Goal: Information Seeking & Learning: Learn about a topic

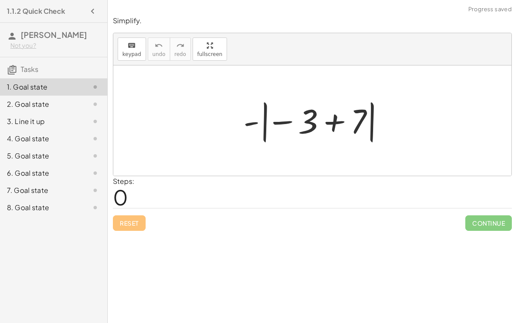
click at [331, 123] on div at bounding box center [315, 121] width 153 height 48
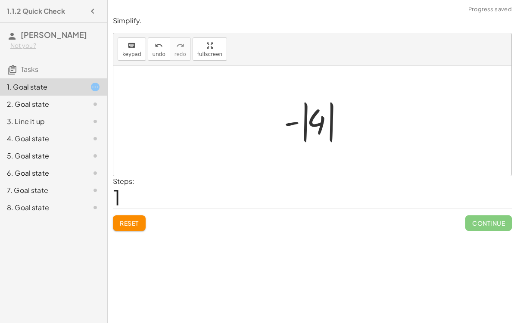
click at [304, 128] on div at bounding box center [316, 121] width 72 height 48
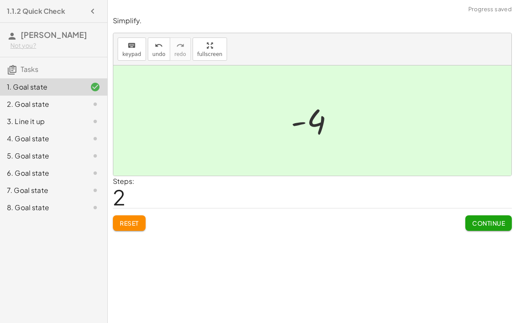
click at [493, 223] on span "Continue" at bounding box center [488, 223] width 33 height 8
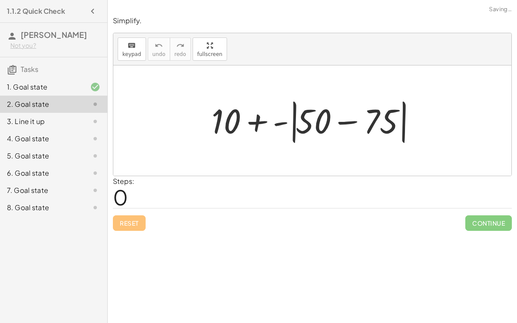
click at [294, 128] on div at bounding box center [315, 121] width 217 height 50
click at [293, 129] on div at bounding box center [315, 121] width 217 height 50
click at [352, 122] on div at bounding box center [315, 121] width 217 height 50
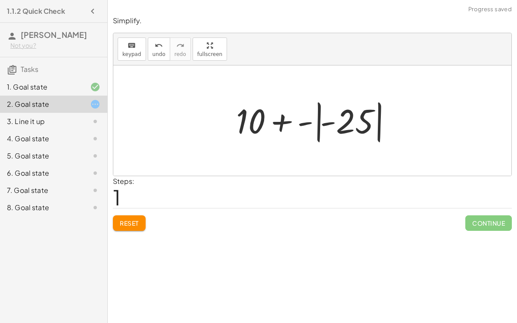
click at [317, 126] on div at bounding box center [316, 121] width 168 height 48
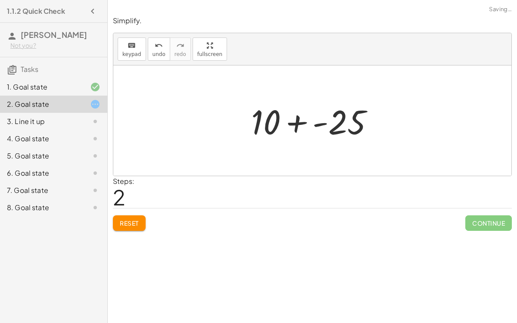
click at [294, 121] on div at bounding box center [316, 121] width 138 height 44
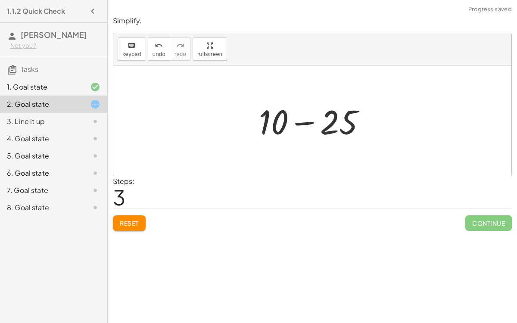
click at [306, 122] on div at bounding box center [316, 121] width 122 height 44
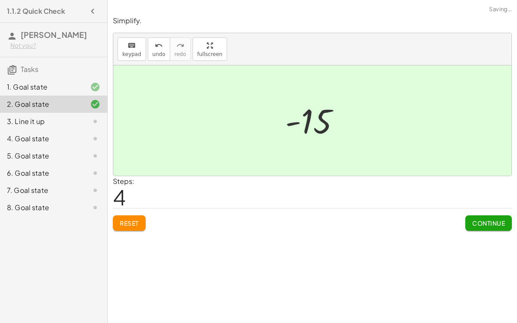
click at [487, 220] on span "Continue" at bounding box center [488, 223] width 33 height 8
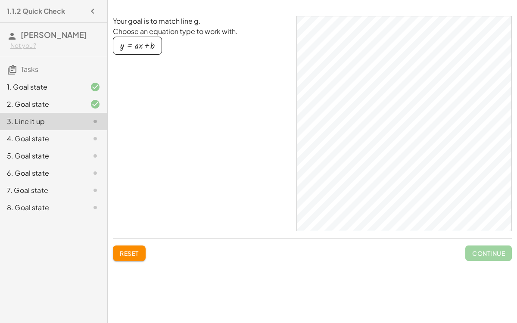
click at [147, 47] on div "button" at bounding box center [137, 45] width 34 height 9
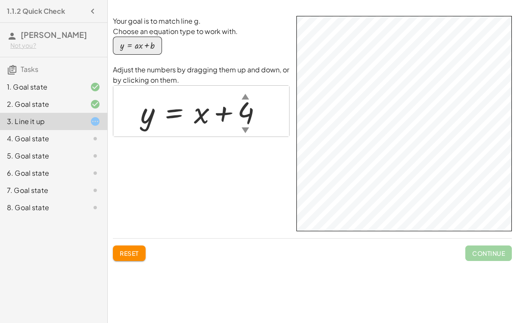
click at [244, 95] on div "▲" at bounding box center [245, 96] width 7 height 11
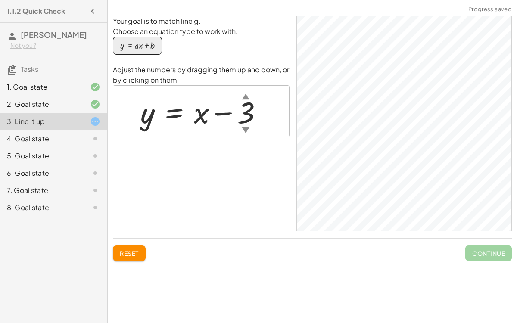
click at [207, 117] on div at bounding box center [205, 111] width 138 height 39
click at [203, 116] on div at bounding box center [205, 111] width 138 height 39
click at [196, 114] on div at bounding box center [205, 111] width 138 height 39
click at [177, 112] on div at bounding box center [205, 111] width 138 height 39
click at [175, 112] on div at bounding box center [205, 111] width 138 height 39
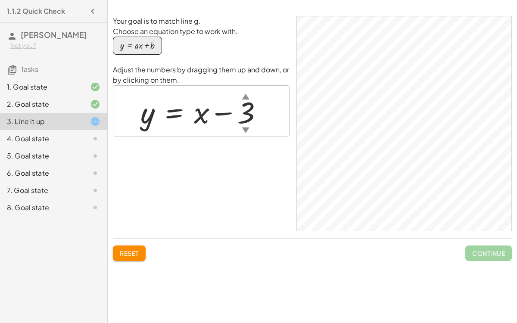
click at [193, 116] on div at bounding box center [205, 111] width 138 height 39
click at [244, 129] on div "▼" at bounding box center [245, 130] width 7 height 11
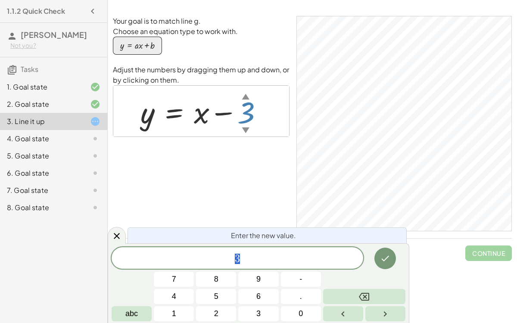
click at [244, 97] on div "▲" at bounding box center [245, 96] width 7 height 11
click at [384, 258] on icon "Done" at bounding box center [385, 258] width 10 height 10
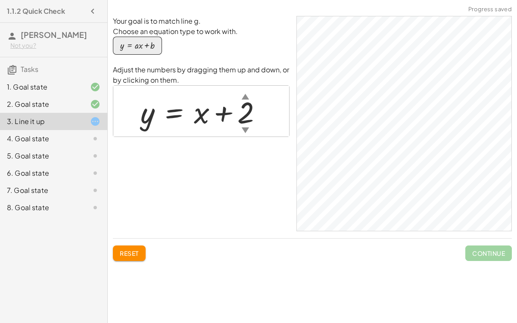
click at [243, 101] on div "▲" at bounding box center [245, 96] width 7 height 11
click at [241, 110] on div at bounding box center [204, 111] width 137 height 39
click at [247, 122] on div at bounding box center [204, 111] width 137 height 39
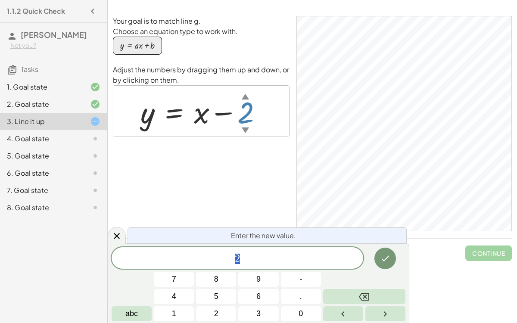
click at [249, 259] on span "2" at bounding box center [238, 259] width 252 height 12
click at [387, 252] on button "Done" at bounding box center [385, 259] width 22 height 22
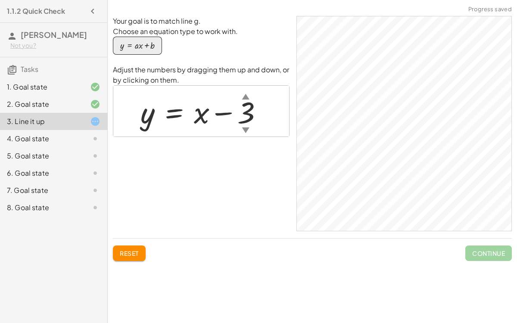
click at [203, 112] on div at bounding box center [205, 111] width 138 height 39
click at [194, 113] on div at bounding box center [205, 111] width 138 height 39
click at [178, 113] on div at bounding box center [205, 111] width 138 height 39
click at [171, 113] on div at bounding box center [205, 111] width 138 height 39
click at [140, 112] on div at bounding box center [205, 111] width 138 height 39
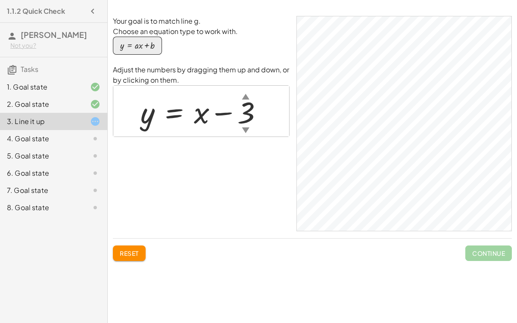
drag, startPoint x: 204, startPoint y: 115, endPoint x: 193, endPoint y: 102, distance: 17.2
click at [193, 102] on div at bounding box center [205, 111] width 138 height 39
click at [196, 109] on div at bounding box center [205, 111] width 138 height 39
drag, startPoint x: 199, startPoint y: 117, endPoint x: 200, endPoint y: 97, distance: 19.4
click at [200, 97] on div at bounding box center [205, 111] width 138 height 39
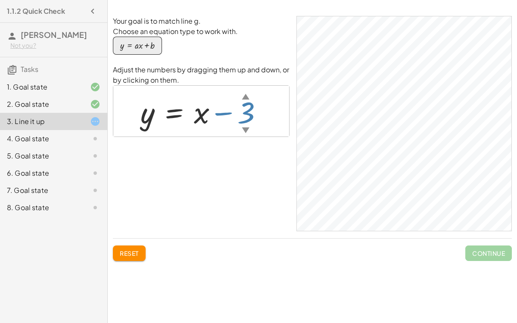
drag, startPoint x: 243, startPoint y: 113, endPoint x: 243, endPoint y: 108, distance: 5.2
click at [243, 108] on div at bounding box center [205, 111] width 138 height 39
drag, startPoint x: 201, startPoint y: 113, endPoint x: 198, endPoint y: 123, distance: 10.7
click at [198, 123] on div at bounding box center [205, 111] width 138 height 39
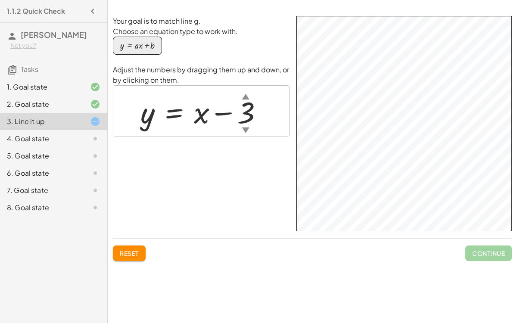
click at [194, 113] on div at bounding box center [205, 111] width 138 height 39
click at [141, 50] on div "button" at bounding box center [137, 45] width 34 height 9
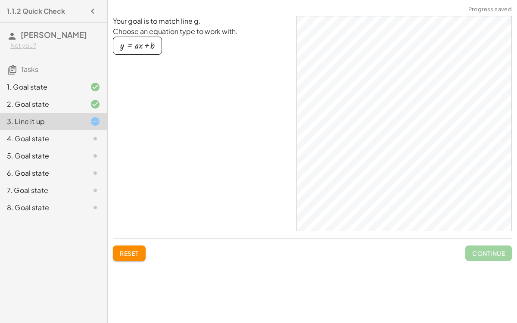
click at [141, 50] on div "button" at bounding box center [137, 45] width 34 height 9
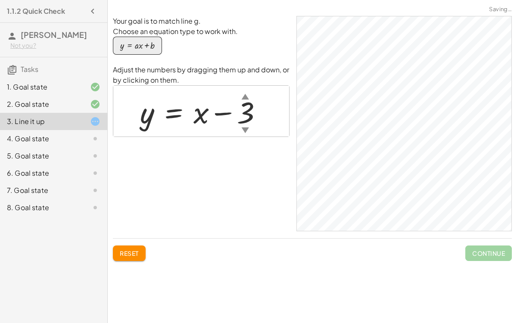
click at [197, 118] on div at bounding box center [205, 111] width 138 height 39
click at [248, 116] on div at bounding box center [205, 111] width 138 height 39
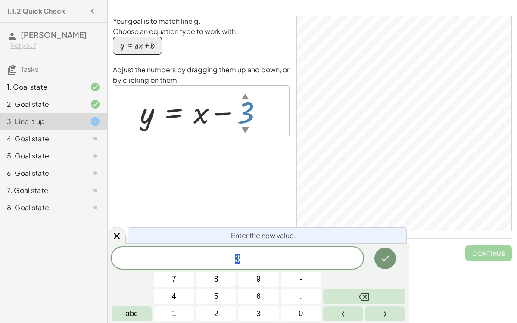
click at [237, 157] on div "Your goal is to match line g. Choose an equation type to work with. y = + · a ·…" at bounding box center [201, 123] width 177 height 215
click at [233, 256] on span "3" at bounding box center [238, 259] width 252 height 12
click at [387, 259] on icon "Done" at bounding box center [385, 258] width 10 height 10
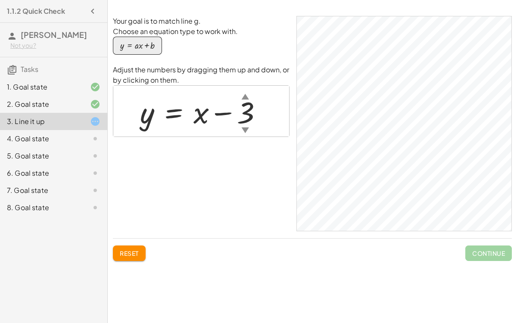
click at [200, 115] on div at bounding box center [205, 111] width 138 height 39
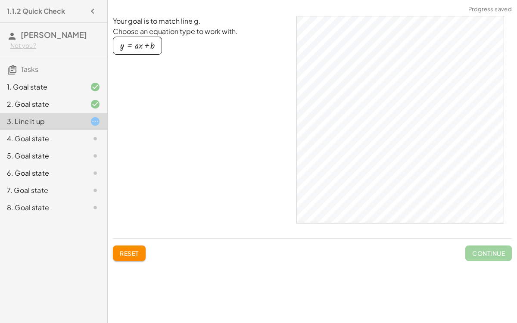
click at [93, 122] on icon at bounding box center [95, 121] width 10 height 10
click at [132, 45] on div "button" at bounding box center [137, 45] width 34 height 9
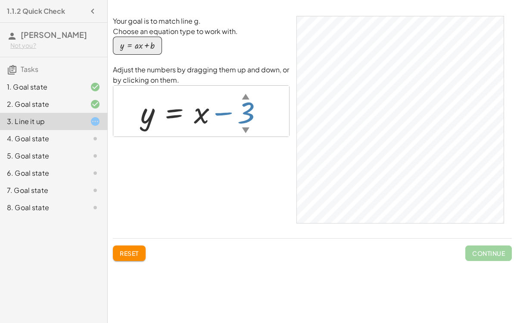
drag, startPoint x: 247, startPoint y: 119, endPoint x: 256, endPoint y: 145, distance: 27.1
click at [256, 145] on div "Your goal is to match line g. Choose an equation type to work with. y = + · a ·…" at bounding box center [201, 123] width 177 height 215
click at [18, 141] on div "4. Goal state" at bounding box center [41, 139] width 69 height 10
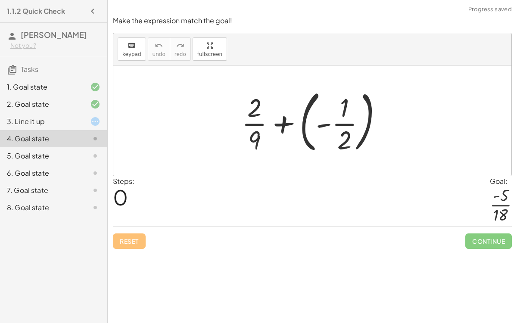
click at [290, 122] on div at bounding box center [315, 121] width 156 height 72
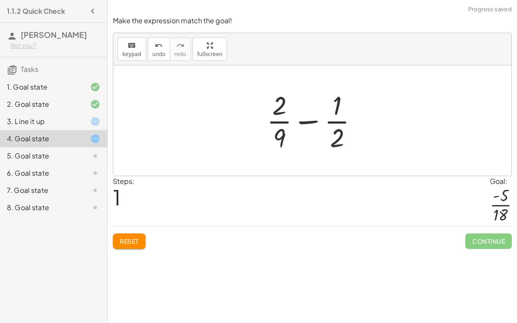
click at [308, 122] on div at bounding box center [315, 120] width 107 height 66
click at [344, 139] on div at bounding box center [315, 120] width 107 height 66
click at [305, 139] on div at bounding box center [315, 120] width 107 height 66
click at [281, 137] on div at bounding box center [315, 120] width 107 height 66
click at [287, 121] on div at bounding box center [315, 120] width 107 height 66
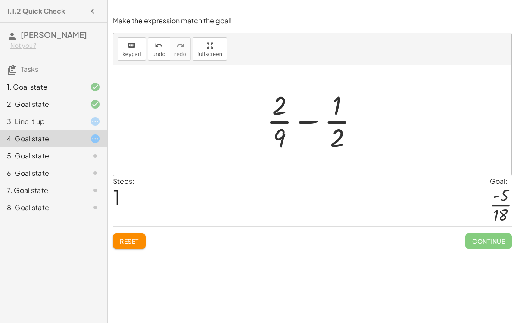
click at [282, 131] on div at bounding box center [315, 120] width 107 height 66
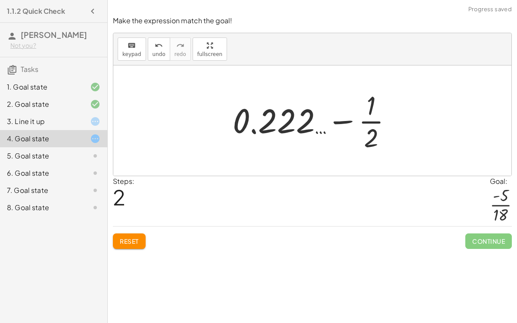
click at [287, 121] on div at bounding box center [315, 120] width 175 height 66
click at [153, 52] on span "undo" at bounding box center [159, 54] width 13 height 6
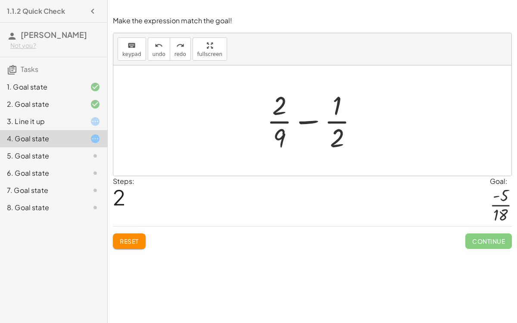
click at [0, 0] on div "Make the expression match the goal! keyboard keypad undo undo redo redo fullscr…" at bounding box center [0, 0] width 0 height 0
click at [130, 238] on span "Reset" at bounding box center [129, 241] width 19 height 8
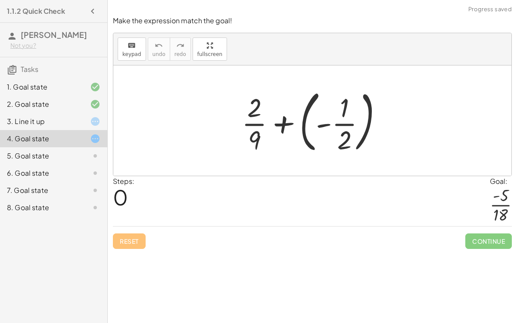
click at [286, 122] on div at bounding box center [315, 121] width 156 height 72
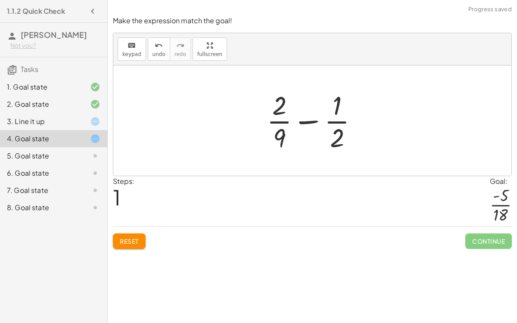
click at [302, 122] on div at bounding box center [315, 120] width 107 height 66
click at [336, 135] on div at bounding box center [315, 120] width 107 height 66
drag, startPoint x: 337, startPoint y: 136, endPoint x: 334, endPoint y: 105, distance: 30.7
click at [334, 105] on div at bounding box center [315, 120] width 107 height 66
click at [132, 46] on icon "keyboard" at bounding box center [132, 46] width 8 height 10
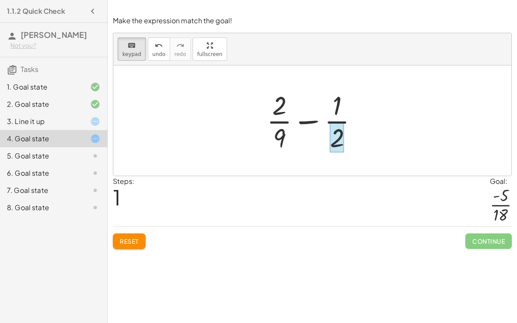
drag, startPoint x: 338, startPoint y: 131, endPoint x: 334, endPoint y: 129, distance: 5.4
click at [334, 129] on div at bounding box center [337, 137] width 14 height 30
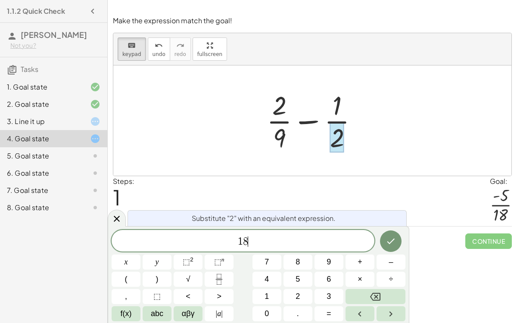
click at [337, 109] on div at bounding box center [315, 120] width 107 height 66
click at [393, 245] on icon "Done" at bounding box center [391, 241] width 10 height 10
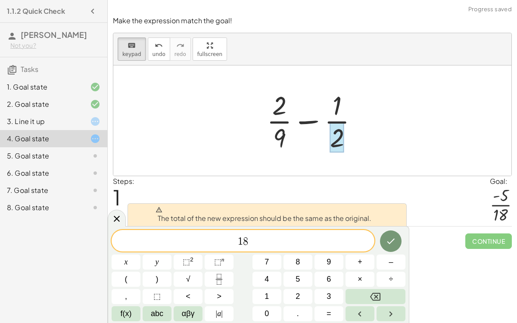
click at [288, 238] on span "1 8 ​" at bounding box center [243, 242] width 263 height 12
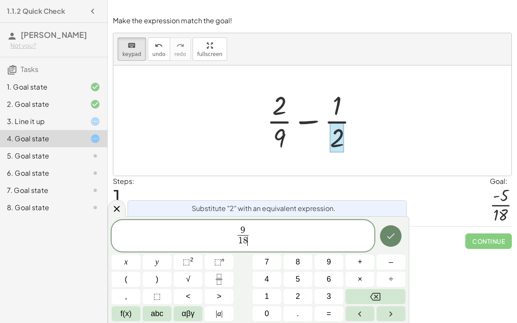
click at [392, 235] on icon "Done" at bounding box center [391, 237] width 8 height 6
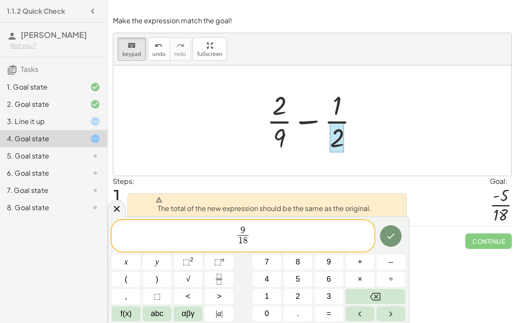
click at [260, 233] on span "9 1 8 ​ ​" at bounding box center [243, 236] width 263 height 23
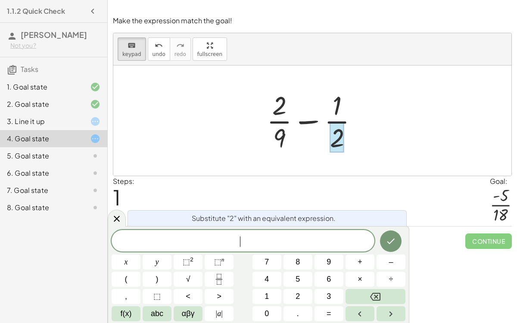
click at [424, 168] on div at bounding box center [312, 120] width 398 height 110
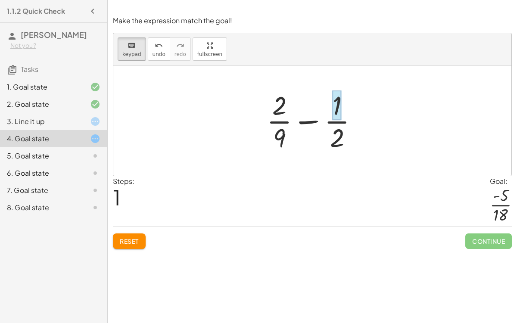
click at [334, 111] on div at bounding box center [337, 105] width 9 height 30
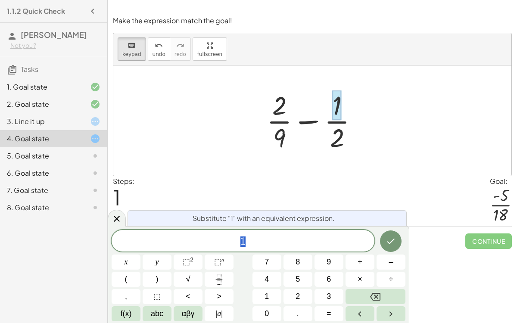
click at [248, 241] on span "1" at bounding box center [243, 242] width 263 height 12
click at [397, 245] on button "Done" at bounding box center [391, 242] width 22 height 22
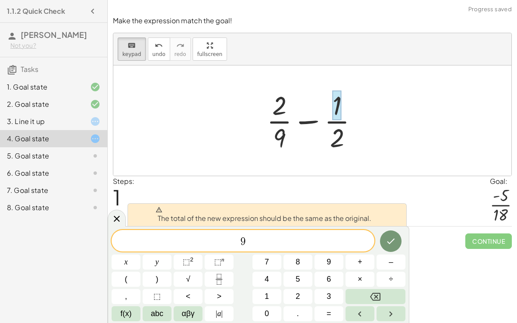
click at [339, 140] on div at bounding box center [315, 120] width 107 height 66
click at [332, 130] on div at bounding box center [315, 120] width 107 height 66
click at [417, 269] on div "Simplify. keyboard keypad undo undo redo redo fullscreen × Steps: 0 Reset Conti…" at bounding box center [312, 161] width 409 height 323
click at [131, 175] on div at bounding box center [312, 120] width 398 height 110
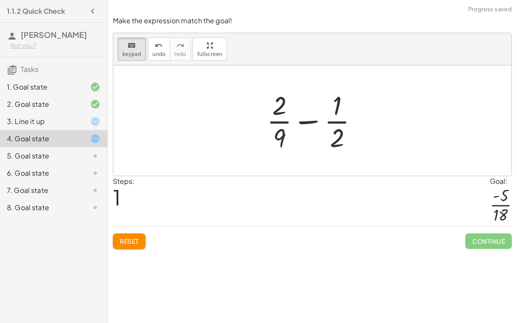
drag, startPoint x: 338, startPoint y: 130, endPoint x: 288, endPoint y: 109, distance: 54.4
click at [335, 135] on div at bounding box center [337, 137] width 14 height 30
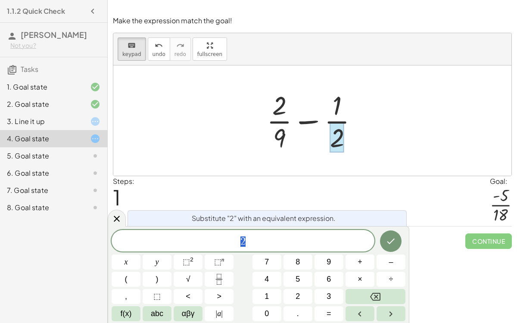
click at [333, 135] on div at bounding box center [337, 137] width 14 height 30
click at [324, 138] on div at bounding box center [315, 120] width 107 height 66
click at [349, 145] on div at bounding box center [315, 120] width 107 height 66
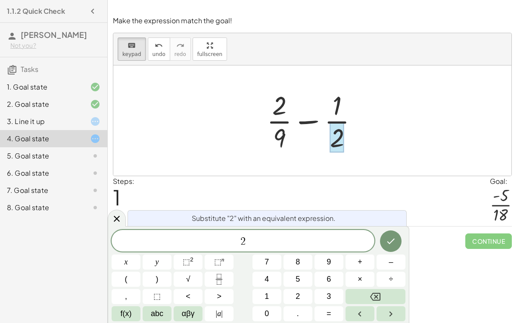
click at [349, 145] on div at bounding box center [315, 120] width 107 height 66
click at [258, 243] on span "2" at bounding box center [243, 242] width 263 height 12
click at [423, 147] on div at bounding box center [312, 120] width 398 height 110
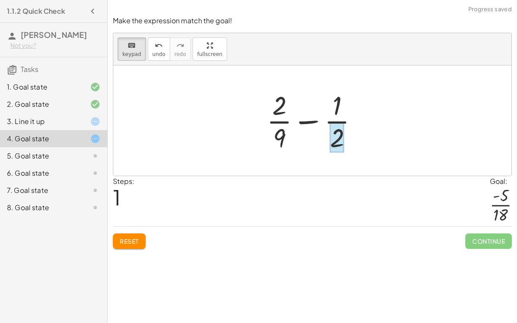
click at [335, 130] on div at bounding box center [337, 137] width 14 height 30
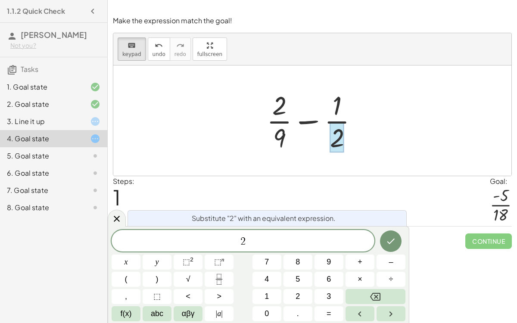
click at [339, 181] on div "Steps: 1 Goal: · - 5 · 18" at bounding box center [312, 201] width 399 height 50
click at [122, 221] on div at bounding box center [117, 218] width 18 height 17
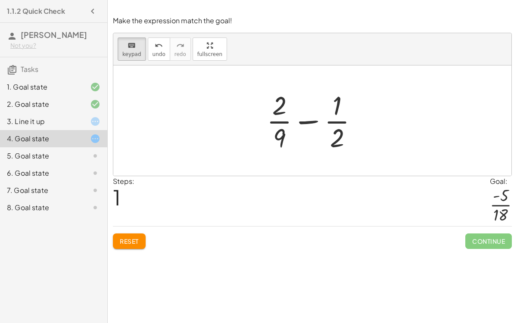
click at [306, 122] on div at bounding box center [315, 120] width 107 height 66
click at [281, 104] on div at bounding box center [279, 105] width 14 height 30
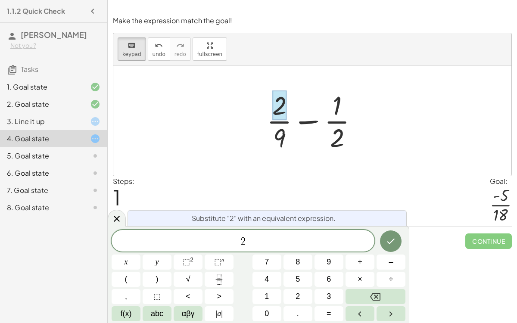
click at [268, 125] on div at bounding box center [315, 120] width 107 height 66
click at [271, 109] on div at bounding box center [315, 120] width 107 height 66
click at [367, 179] on div "Steps: 1 Goal: · - 5 · 18" at bounding box center [312, 201] width 399 height 50
click at [116, 218] on icon at bounding box center [117, 219] width 10 height 10
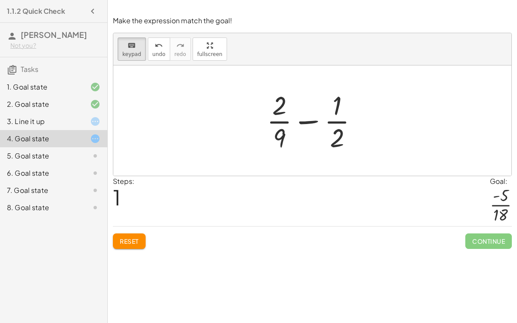
click at [87, 159] on div at bounding box center [88, 156] width 24 height 10
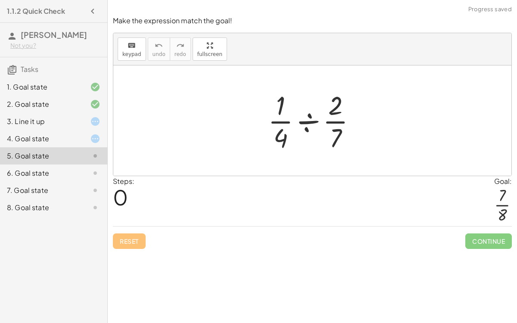
click at [308, 117] on div at bounding box center [316, 120] width 104 height 66
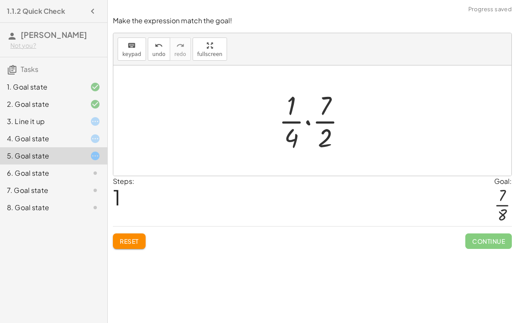
click at [308, 122] on div at bounding box center [315, 120] width 83 height 66
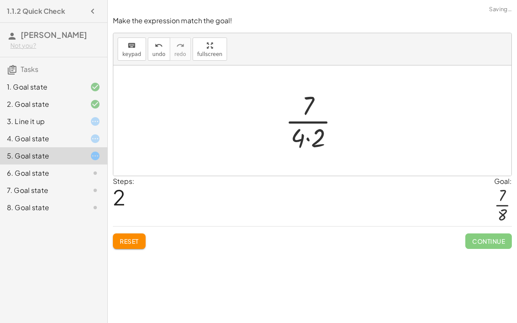
click at [306, 135] on div at bounding box center [315, 120] width 69 height 66
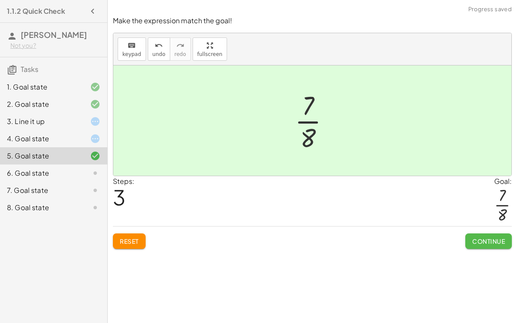
click at [482, 237] on span "Continue" at bounding box center [488, 241] width 33 height 8
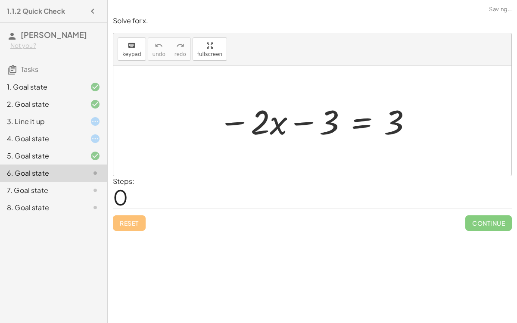
click at [304, 121] on div at bounding box center [315, 121] width 203 height 44
click at [230, 122] on div at bounding box center [315, 121] width 203 height 44
click at [363, 119] on div at bounding box center [315, 121] width 203 height 44
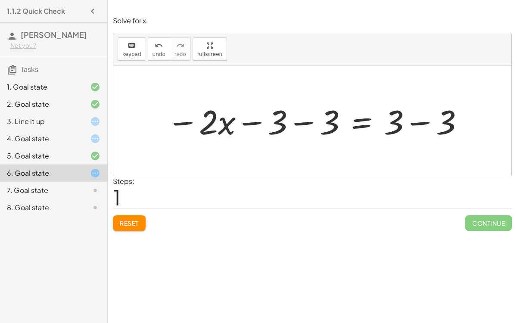
click at [128, 223] on span "Reset" at bounding box center [129, 223] width 19 height 8
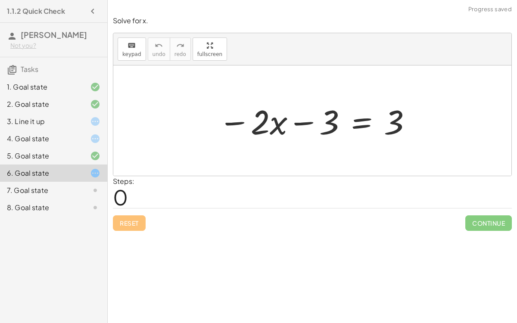
click at [352, 121] on div at bounding box center [315, 121] width 203 height 44
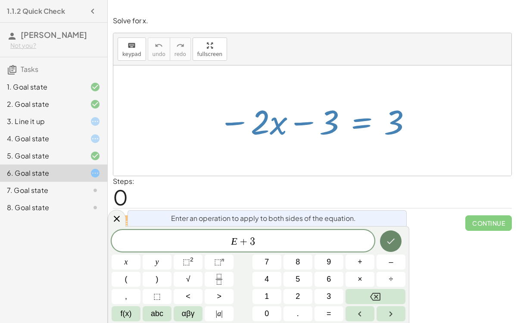
click at [387, 236] on icon "Done" at bounding box center [391, 241] width 10 height 10
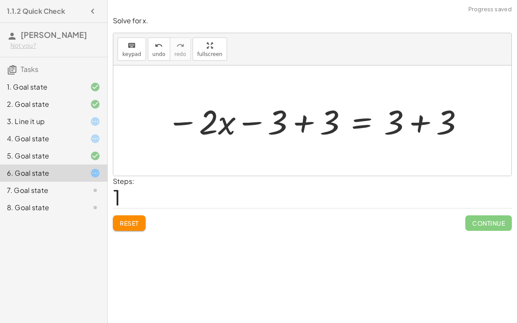
click at [308, 122] on div at bounding box center [315, 121] width 307 height 44
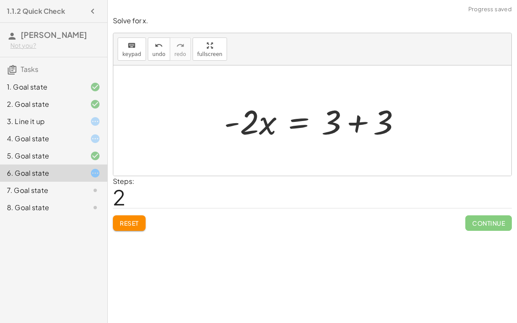
click at [350, 122] on div at bounding box center [316, 121] width 193 height 44
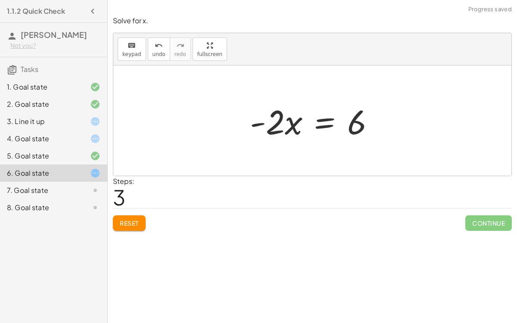
click at [322, 121] on div at bounding box center [316, 121] width 140 height 44
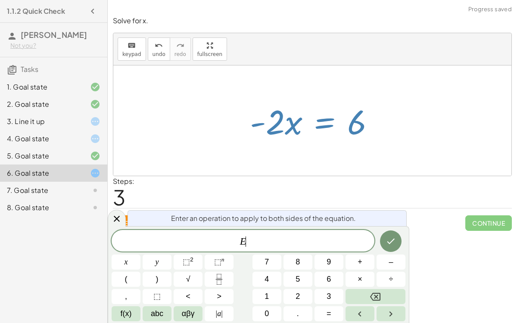
click at [262, 245] on span "E ​" at bounding box center [243, 242] width 263 height 12
click at [387, 280] on button "÷" at bounding box center [391, 279] width 29 height 15
click at [391, 248] on button "Done" at bounding box center [391, 242] width 22 height 22
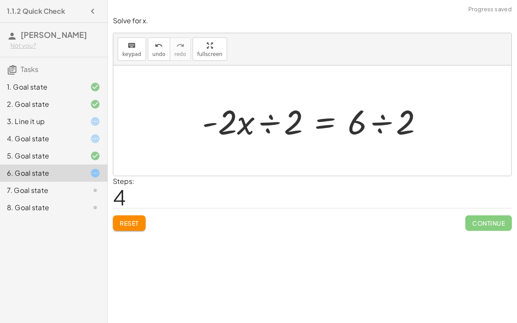
click at [267, 124] on div at bounding box center [316, 121] width 237 height 44
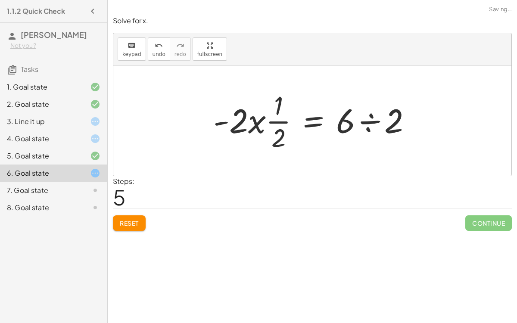
click at [376, 125] on div at bounding box center [316, 120] width 214 height 66
click at [279, 120] on div at bounding box center [292, 120] width 166 height 66
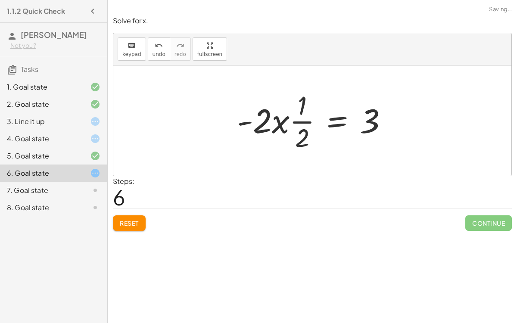
click at [279, 120] on div at bounding box center [316, 120] width 166 height 66
click at [293, 121] on div at bounding box center [316, 120] width 166 height 66
click at [296, 120] on div at bounding box center [316, 120] width 166 height 66
click at [277, 122] on div at bounding box center [316, 120] width 166 height 66
drag, startPoint x: 295, startPoint y: 120, endPoint x: 268, endPoint y: 118, distance: 27.2
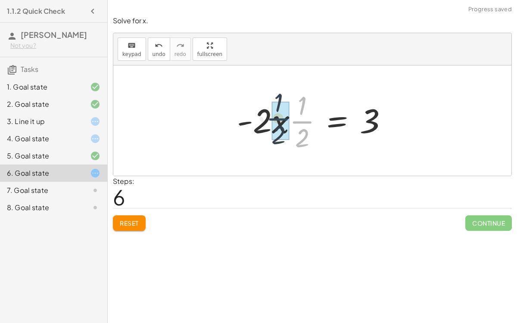
click at [268, 118] on div at bounding box center [316, 120] width 166 height 66
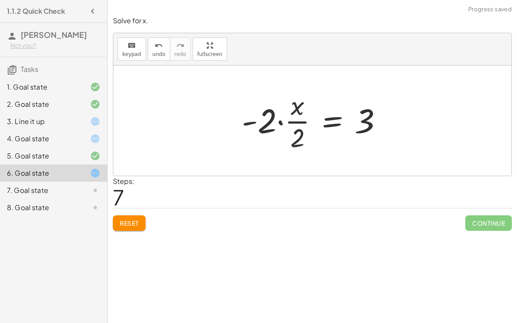
click at [279, 120] on div at bounding box center [315, 120] width 156 height 66
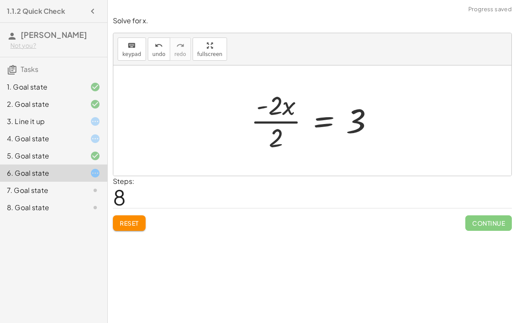
click at [277, 120] on div at bounding box center [315, 120] width 139 height 66
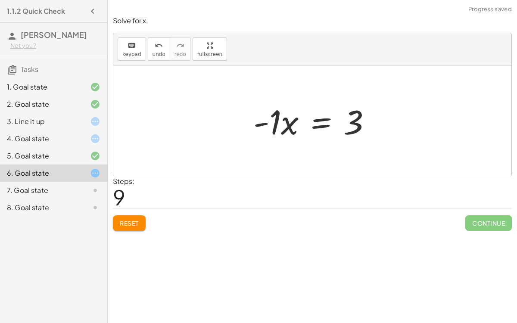
click at [317, 120] on div at bounding box center [316, 121] width 134 height 44
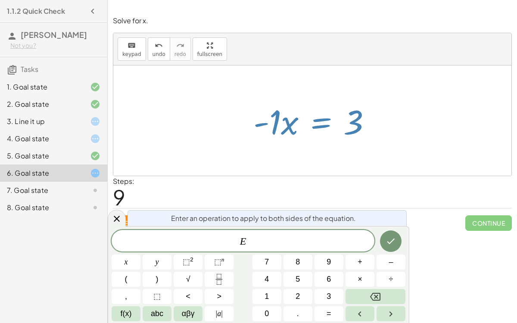
click at [377, 198] on div "Steps: 9" at bounding box center [312, 192] width 399 height 32
click at [118, 214] on icon at bounding box center [117, 219] width 10 height 10
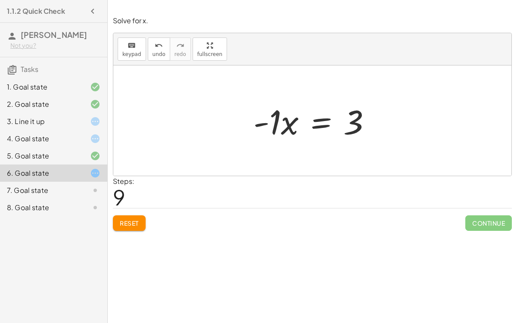
click at [276, 118] on div at bounding box center [316, 121] width 134 height 44
click at [271, 121] on div at bounding box center [316, 121] width 122 height 43
click at [338, 122] on div at bounding box center [316, 121] width 122 height 43
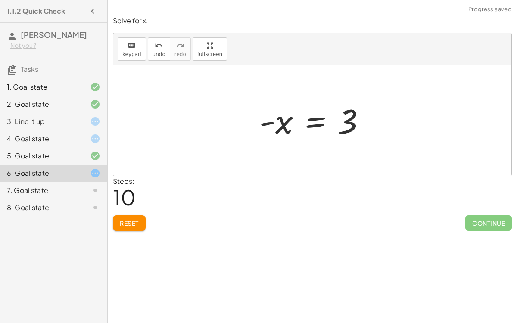
click at [312, 119] on div at bounding box center [316, 121] width 122 height 43
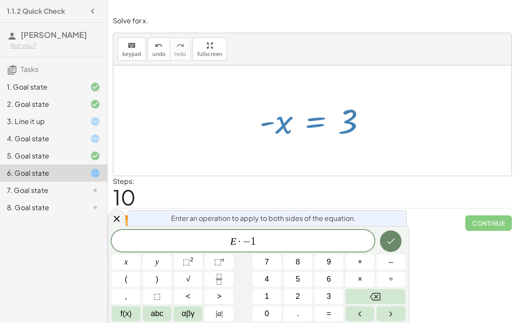
click at [390, 243] on icon "Done" at bounding box center [391, 242] width 8 height 6
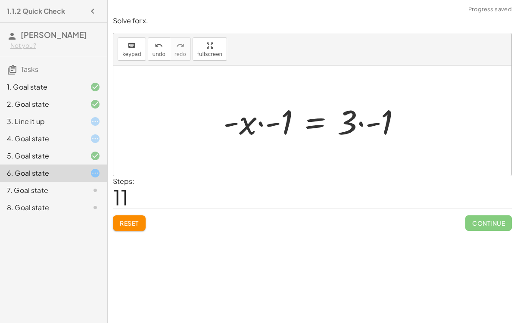
click at [362, 123] on div at bounding box center [315, 121] width 193 height 44
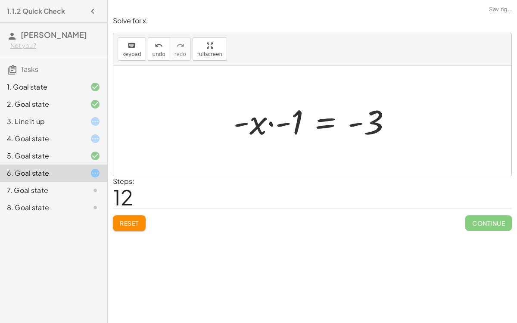
click at [266, 121] on div at bounding box center [315, 121] width 173 height 44
click at [269, 123] on div at bounding box center [315, 121] width 173 height 44
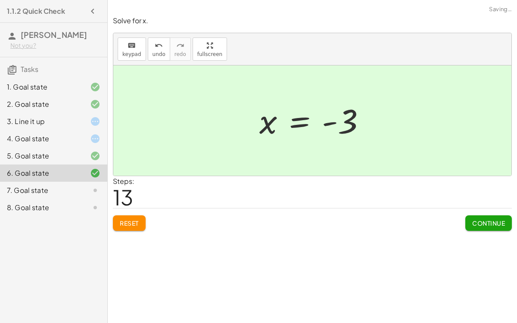
click at [480, 221] on span "Continue" at bounding box center [488, 223] width 33 height 8
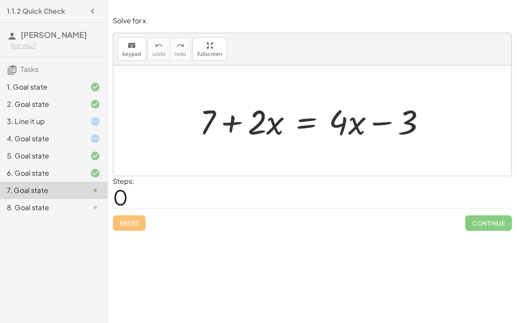
click at [307, 121] on div at bounding box center [316, 121] width 242 height 44
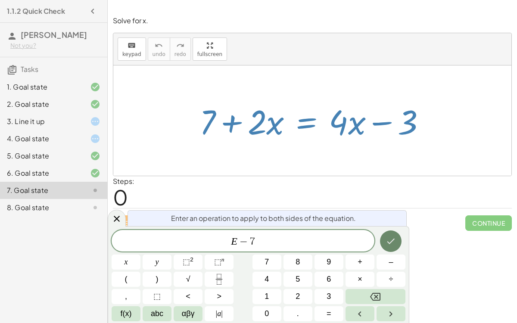
click at [384, 240] on button "Done" at bounding box center [391, 242] width 22 height 22
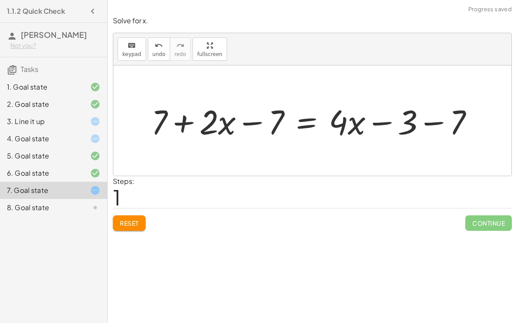
click at [254, 122] on div at bounding box center [316, 121] width 338 height 44
drag, startPoint x: 160, startPoint y: 119, endPoint x: 237, endPoint y: 116, distance: 77.2
click at [237, 116] on div at bounding box center [316, 121] width 338 height 44
click at [250, 121] on div at bounding box center [316, 121] width 338 height 44
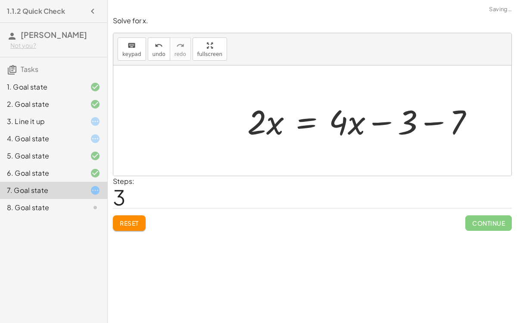
click at [427, 122] on div at bounding box center [364, 121] width 242 height 44
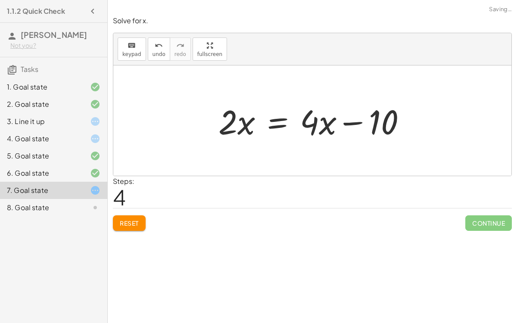
click at [129, 222] on span "Reset" at bounding box center [129, 223] width 19 height 8
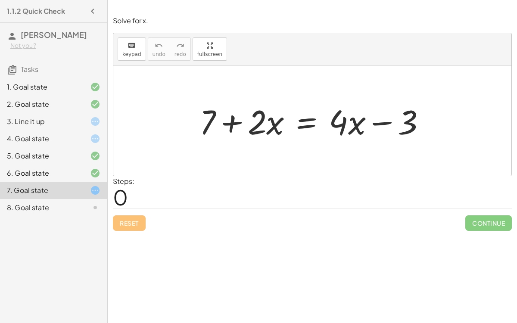
click at [306, 122] on div at bounding box center [316, 121] width 242 height 44
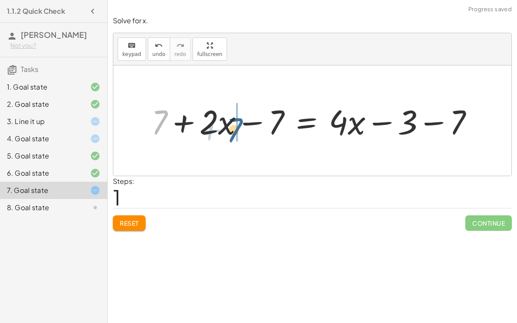
drag, startPoint x: 162, startPoint y: 124, endPoint x: 239, endPoint y: 133, distance: 77.7
click at [239, 133] on div at bounding box center [316, 121] width 338 height 44
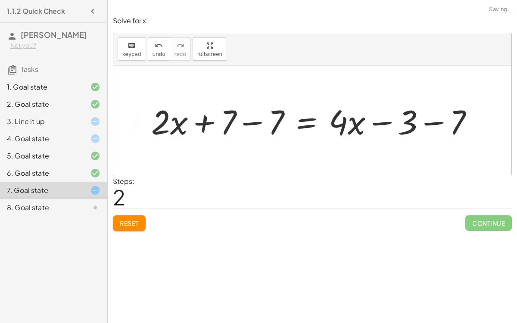
click at [250, 122] on div at bounding box center [316, 121] width 338 height 44
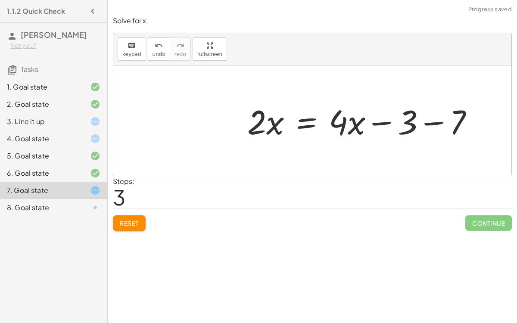
click at [429, 120] on div at bounding box center [364, 121] width 242 height 44
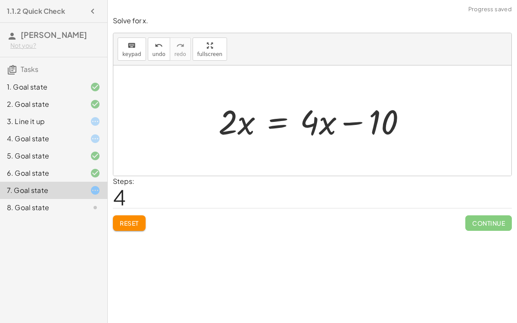
click at [274, 122] on div at bounding box center [315, 121] width 203 height 44
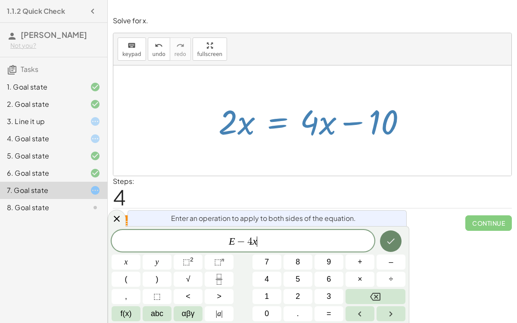
click at [388, 236] on button "Done" at bounding box center [391, 242] width 22 height 22
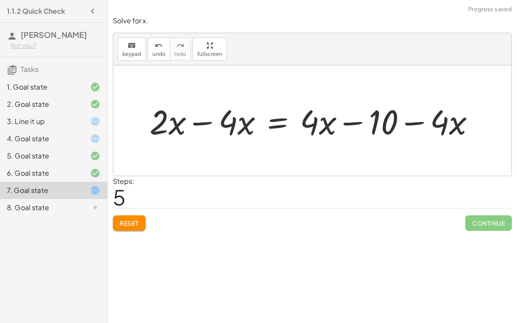
click at [209, 121] on div at bounding box center [315, 121] width 341 height 44
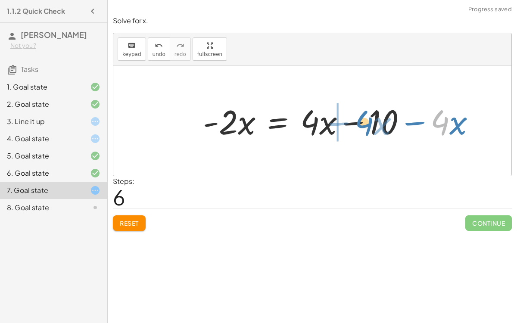
drag, startPoint x: 447, startPoint y: 126, endPoint x: 371, endPoint y: 127, distance: 75.8
click at [371, 127] on div at bounding box center [343, 121] width 288 height 44
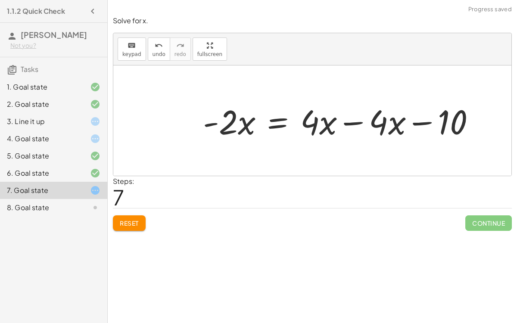
click at [362, 122] on div at bounding box center [343, 121] width 288 height 44
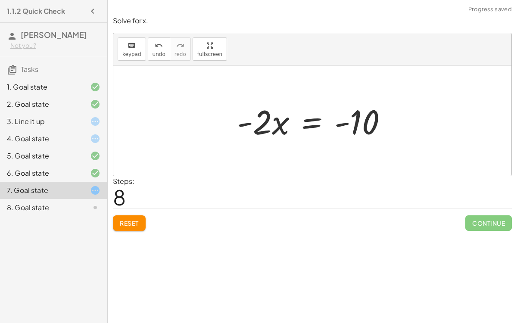
click at [312, 125] on div at bounding box center [316, 121] width 166 height 44
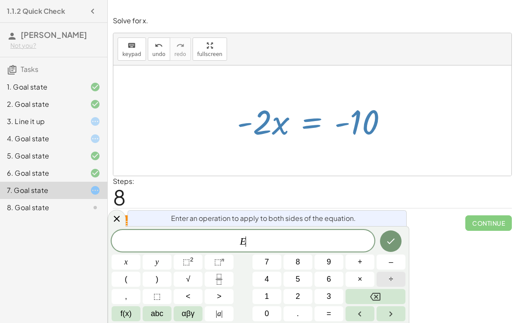
click at [395, 275] on button "÷" at bounding box center [391, 279] width 29 height 15
click at [395, 242] on icon "Done" at bounding box center [391, 241] width 10 height 10
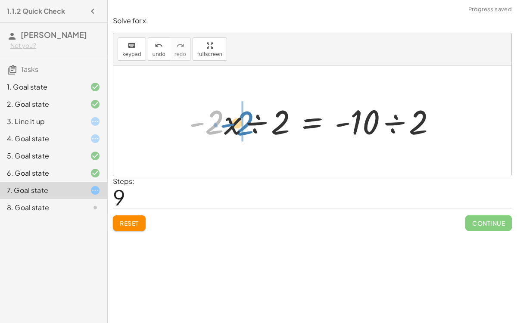
drag, startPoint x: 212, startPoint y: 122, endPoint x: 242, endPoint y: 122, distance: 29.7
click at [254, 123] on div at bounding box center [312, 121] width 271 height 44
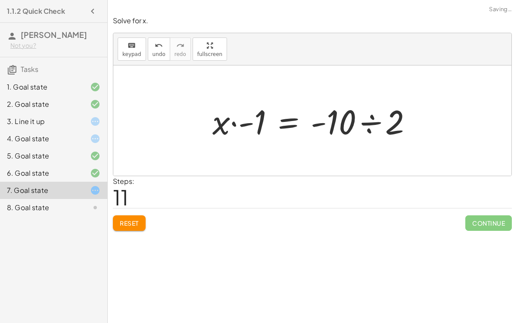
click at [235, 123] on div at bounding box center [315, 121] width 215 height 44
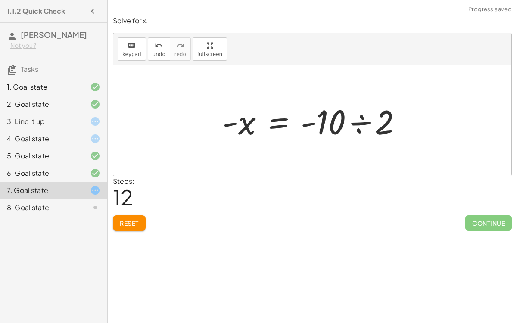
click at [354, 124] on div at bounding box center [315, 121] width 195 height 44
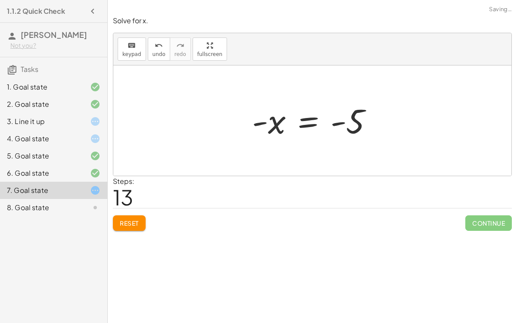
click at [306, 117] on div at bounding box center [316, 121] width 136 height 43
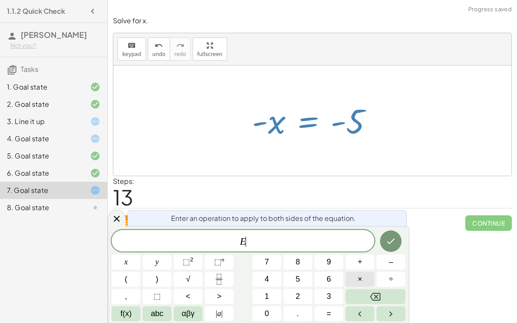
click at [365, 277] on button "×" at bounding box center [360, 279] width 29 height 15
click at [392, 245] on icon "Done" at bounding box center [391, 241] width 10 height 10
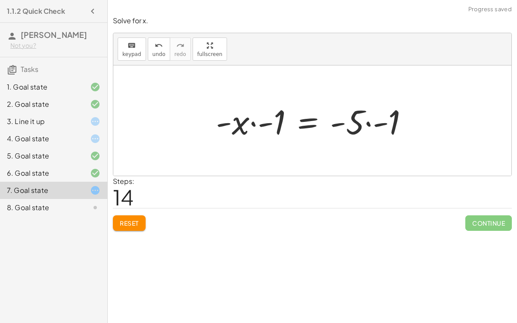
click at [260, 123] on div at bounding box center [316, 121] width 208 height 44
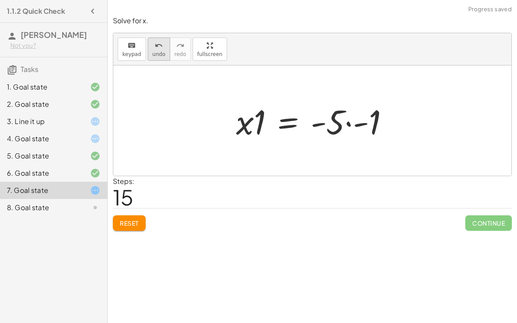
click at [159, 56] on span "undo" at bounding box center [159, 54] width 13 height 6
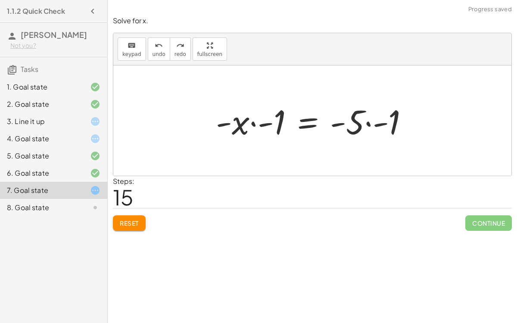
click at [253, 121] on div at bounding box center [316, 121] width 208 height 44
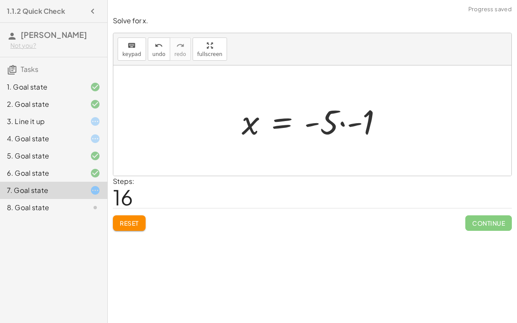
click at [344, 124] on div at bounding box center [315, 121] width 156 height 44
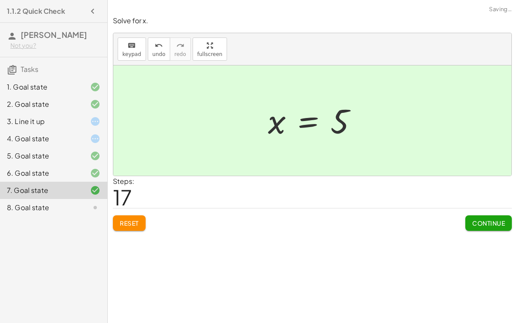
click at [489, 225] on span "Continue" at bounding box center [488, 223] width 33 height 8
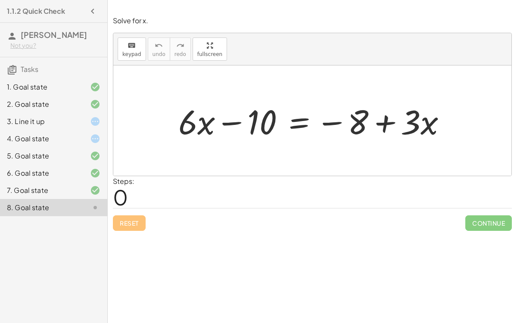
click at [83, 147] on div "3. Line it up" at bounding box center [53, 155] width 107 height 17
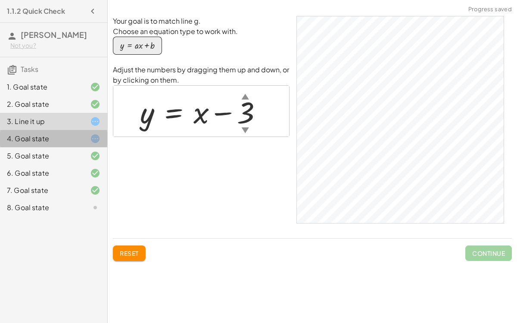
click at [97, 142] on icon at bounding box center [95, 139] width 10 height 10
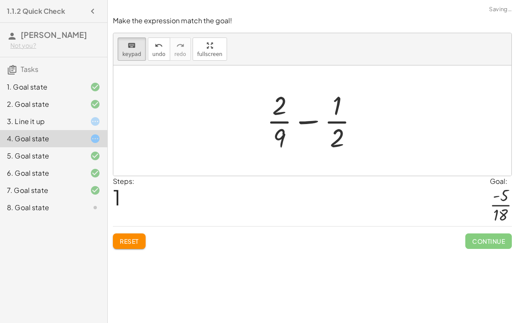
click at [96, 206] on icon at bounding box center [95, 208] width 10 height 10
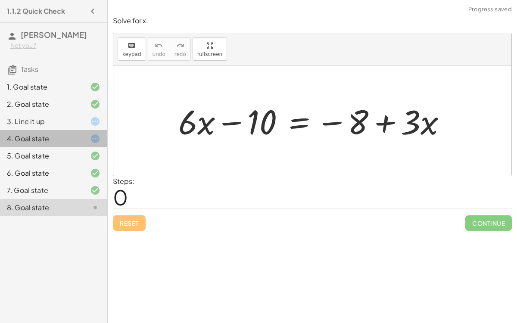
click at [93, 139] on icon at bounding box center [95, 139] width 10 height 10
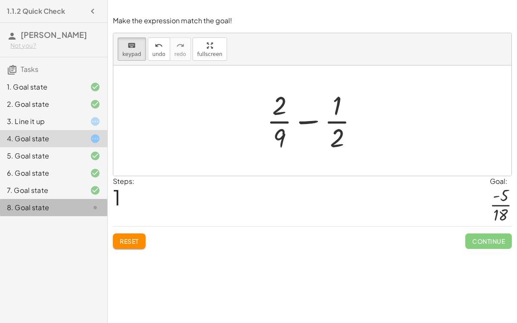
click at [56, 211] on div "8. Goal state" at bounding box center [41, 208] width 69 height 10
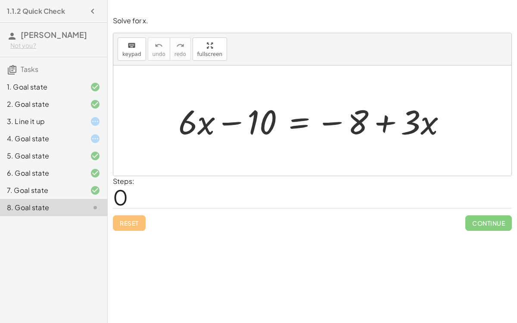
click at [296, 125] on div at bounding box center [316, 121] width 284 height 44
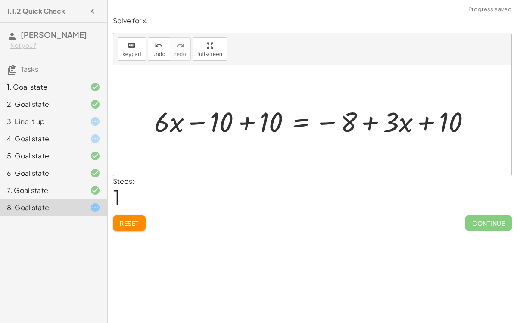
click at [247, 121] on div at bounding box center [316, 121] width 332 height 37
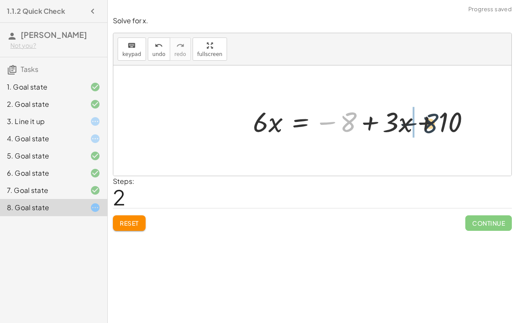
drag, startPoint x: 350, startPoint y: 119, endPoint x: 446, endPoint y: 118, distance: 95.7
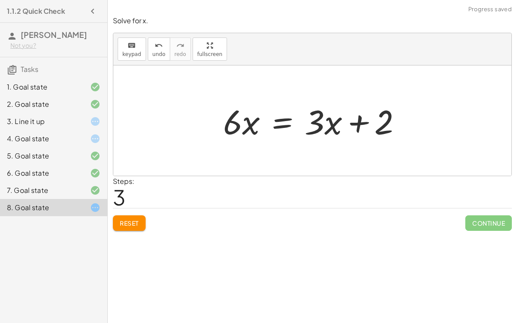
click at [284, 119] on div at bounding box center [316, 121] width 194 height 44
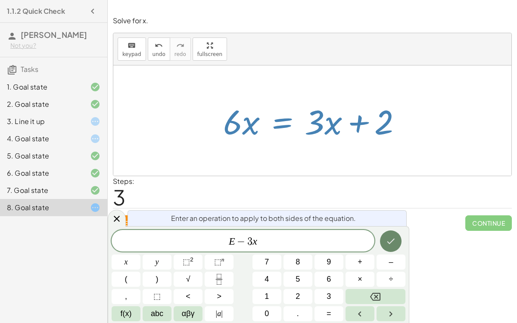
click at [385, 235] on button "Done" at bounding box center [391, 242] width 22 height 22
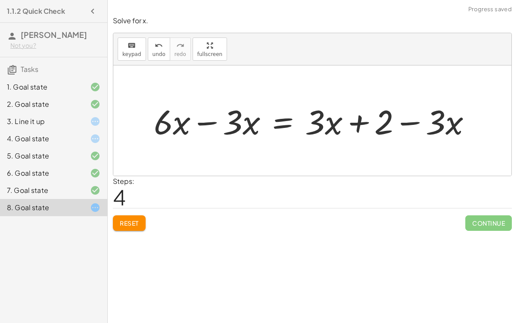
click at [202, 122] on div at bounding box center [316, 121] width 333 height 44
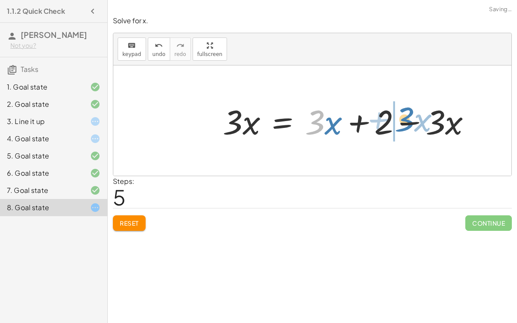
drag, startPoint x: 319, startPoint y: 119, endPoint x: 409, endPoint y: 117, distance: 90.1
click at [409, 117] on div at bounding box center [350, 121] width 264 height 44
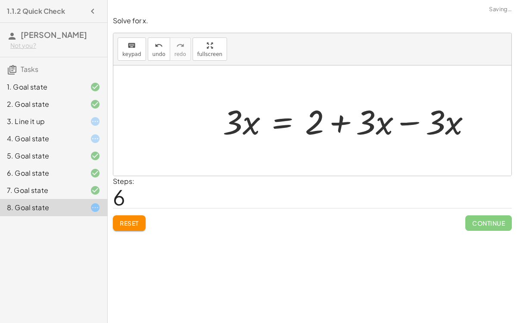
click at [412, 123] on div at bounding box center [350, 121] width 264 height 44
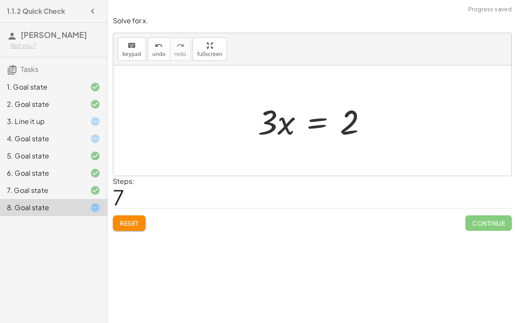
click at [311, 124] on div at bounding box center [315, 121] width 125 height 44
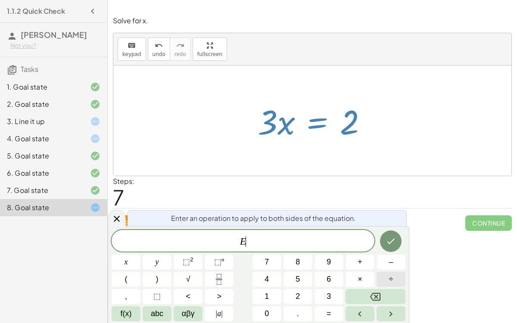
click at [396, 276] on button "÷" at bounding box center [391, 279] width 29 height 15
click at [387, 238] on icon "Done" at bounding box center [391, 241] width 10 height 10
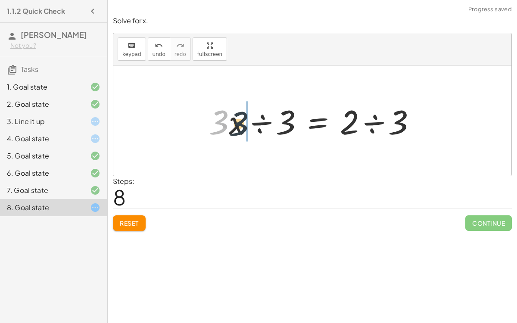
drag, startPoint x: 219, startPoint y: 121, endPoint x: 243, endPoint y: 122, distance: 24.1
click at [243, 122] on div at bounding box center [316, 121] width 223 height 44
click at [262, 121] on div at bounding box center [316, 121] width 223 height 44
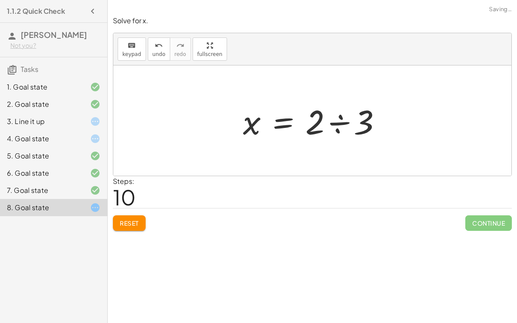
click at [337, 123] on div at bounding box center [316, 121] width 154 height 44
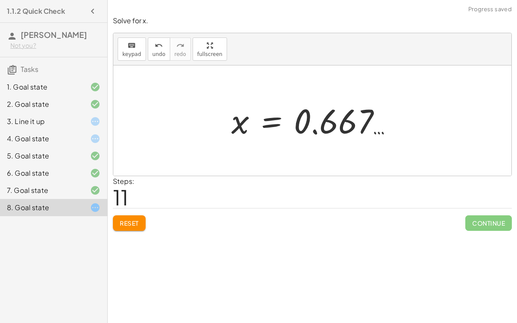
click at [333, 123] on div at bounding box center [315, 121] width 177 height 43
click at [76, 136] on div at bounding box center [88, 139] width 24 height 10
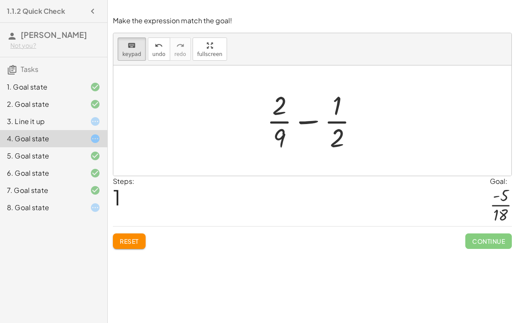
click at [88, 190] on div at bounding box center [88, 190] width 24 height 10
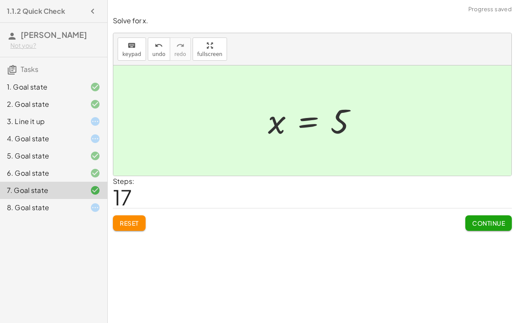
click at [88, 137] on div at bounding box center [88, 139] width 24 height 10
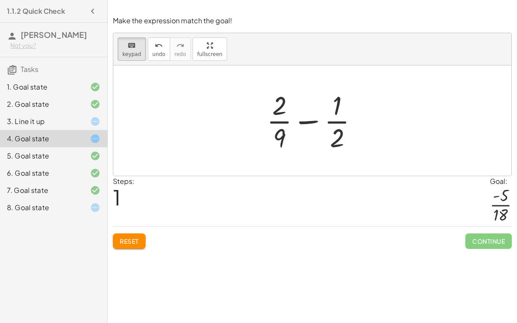
click at [130, 235] on button "Reset" at bounding box center [129, 242] width 33 height 16
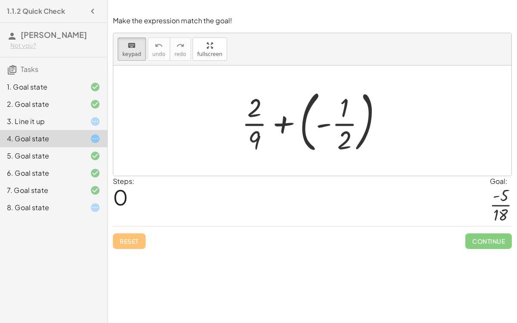
click at [281, 121] on div at bounding box center [315, 121] width 156 height 72
click at [286, 125] on div at bounding box center [315, 121] width 156 height 72
click at [302, 123] on div at bounding box center [315, 121] width 156 height 72
click at [306, 122] on div at bounding box center [315, 121] width 156 height 72
click at [339, 120] on div at bounding box center [315, 121] width 156 height 72
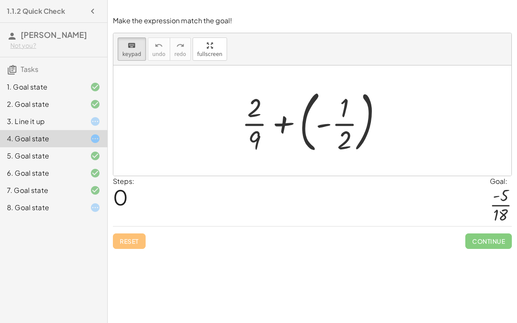
click at [306, 122] on div at bounding box center [315, 121] width 156 height 72
click at [282, 119] on div at bounding box center [315, 121] width 156 height 72
click at [312, 122] on div at bounding box center [315, 121] width 156 height 72
click at [318, 125] on div at bounding box center [315, 121] width 156 height 72
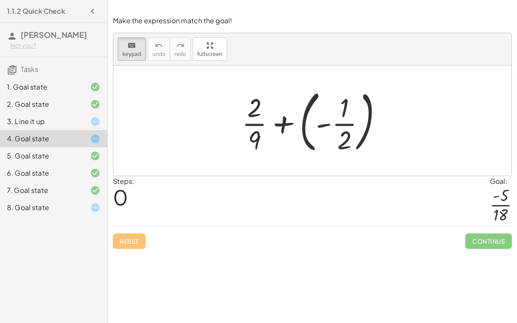
click at [319, 127] on div at bounding box center [315, 121] width 156 height 72
click at [353, 123] on div at bounding box center [315, 121] width 156 height 72
click at [346, 119] on div at bounding box center [344, 108] width 9 height 30
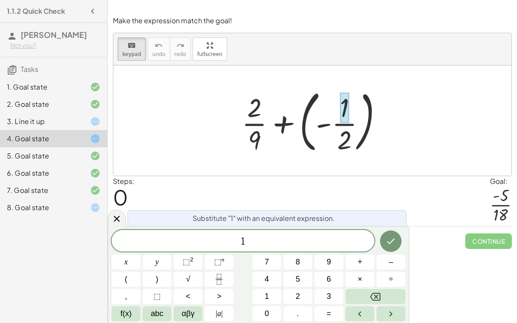
click at [377, 125] on div at bounding box center [315, 121] width 156 height 72
click at [376, 125] on div at bounding box center [315, 121] width 156 height 72
click at [117, 219] on icon at bounding box center [117, 219] width 6 height 6
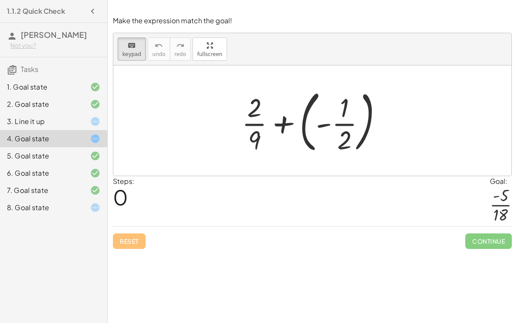
click at [304, 123] on div at bounding box center [315, 121] width 156 height 72
click at [304, 124] on div at bounding box center [315, 121] width 156 height 72
click at [259, 114] on div at bounding box center [254, 108] width 14 height 30
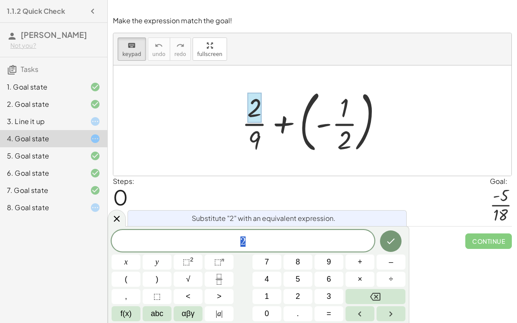
click at [284, 125] on div at bounding box center [315, 121] width 156 height 72
click at [122, 220] on icon at bounding box center [117, 219] width 10 height 10
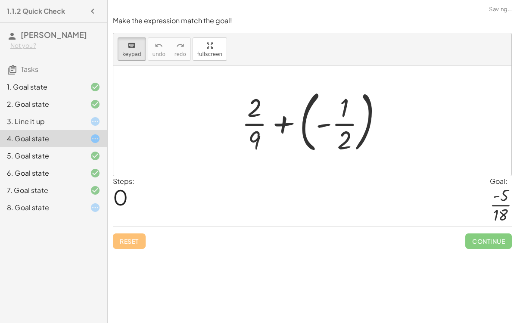
click at [287, 123] on div at bounding box center [315, 121] width 156 height 72
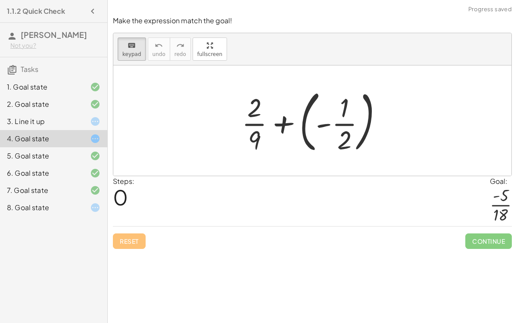
click at [287, 123] on div at bounding box center [315, 121] width 156 height 72
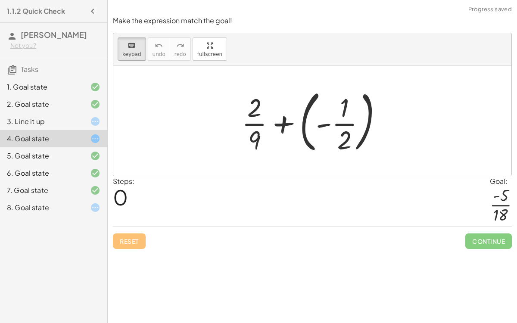
click at [287, 123] on div at bounding box center [315, 121] width 156 height 72
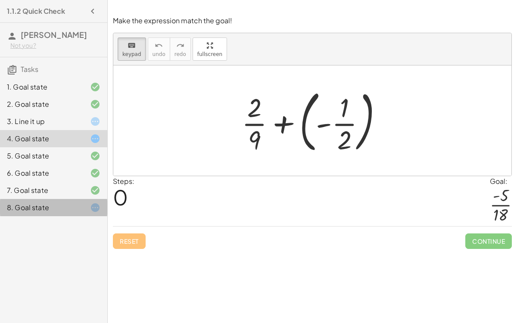
click at [20, 206] on div "8. Goal state" at bounding box center [41, 208] width 69 height 10
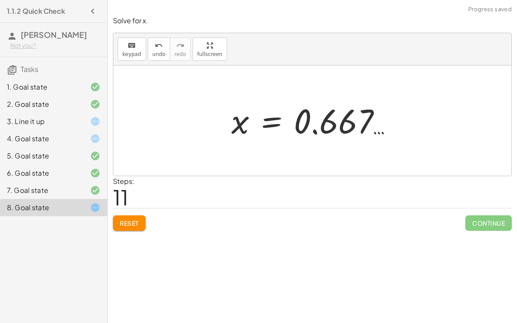
click at [131, 225] on span "Reset" at bounding box center [129, 223] width 19 height 8
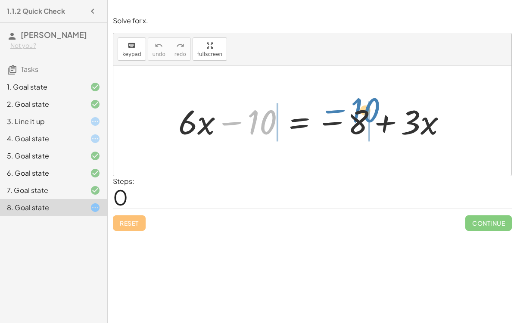
drag, startPoint x: 258, startPoint y: 128, endPoint x: 364, endPoint y: 117, distance: 107.0
click at [364, 117] on div at bounding box center [316, 121] width 284 height 44
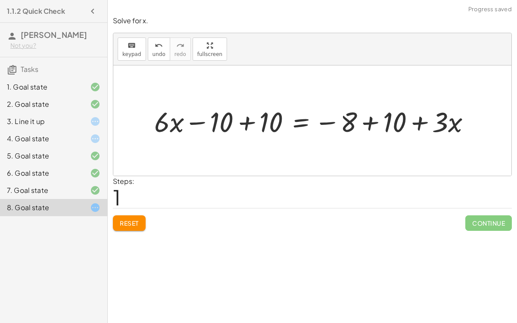
click at [371, 122] on div at bounding box center [316, 121] width 332 height 37
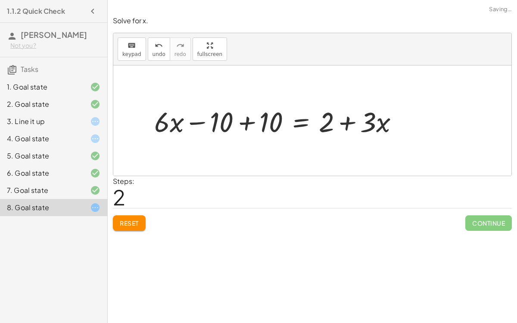
click at [245, 121] on div at bounding box center [280, 121] width 260 height 37
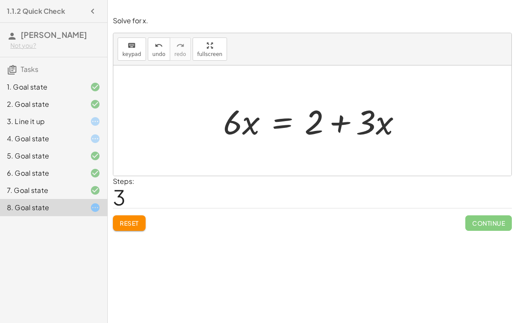
click at [276, 120] on div at bounding box center [316, 121] width 194 height 44
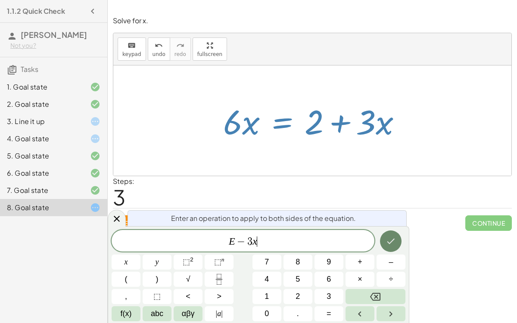
click at [388, 233] on button "Done" at bounding box center [391, 242] width 22 height 22
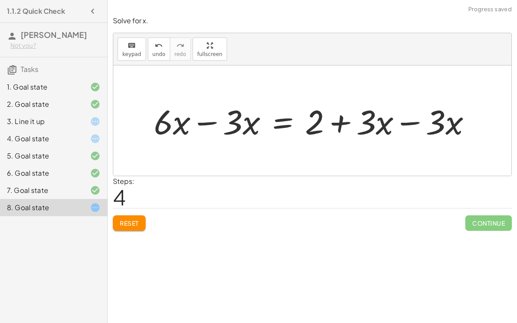
click at [407, 121] on div at bounding box center [316, 121] width 333 height 44
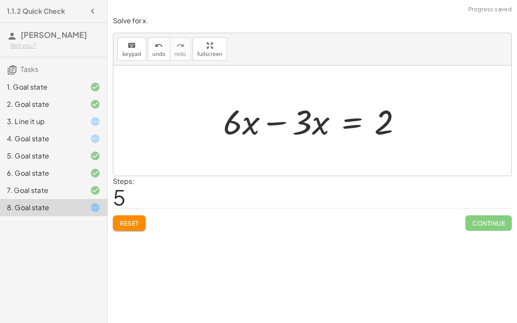
click at [276, 120] on div at bounding box center [316, 121] width 194 height 44
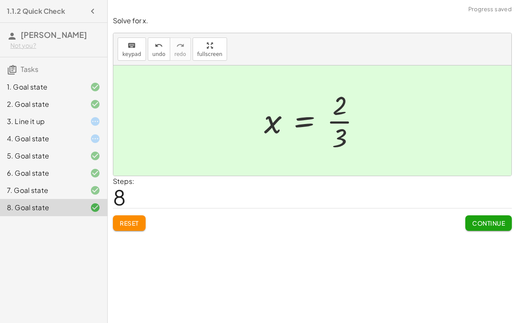
click at [489, 226] on button "Continue" at bounding box center [488, 223] width 47 height 16
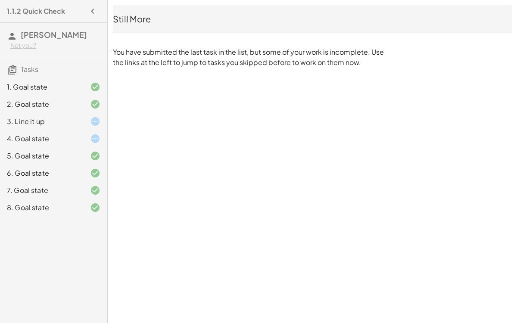
click at [87, 140] on div at bounding box center [88, 139] width 24 height 10
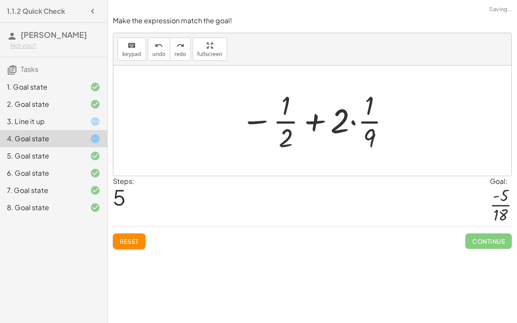
click at [139, 234] on button "Reset" at bounding box center [129, 242] width 33 height 16
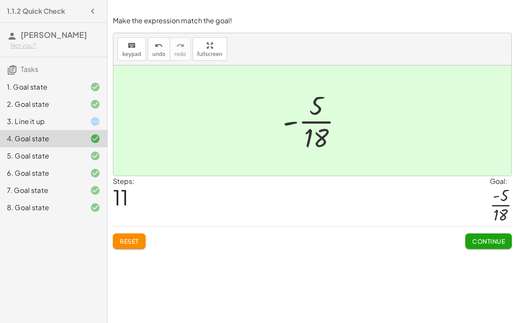
click at [31, 193] on div "7. Goal state" at bounding box center [41, 190] width 69 height 10
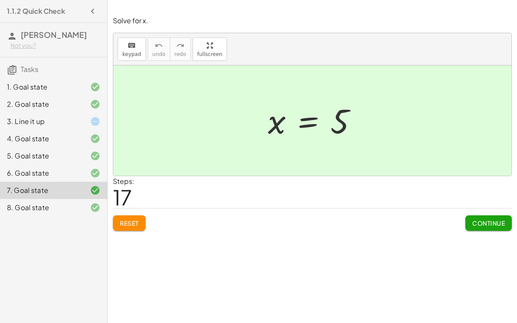
click at [135, 222] on span "Reset" at bounding box center [129, 223] width 19 height 8
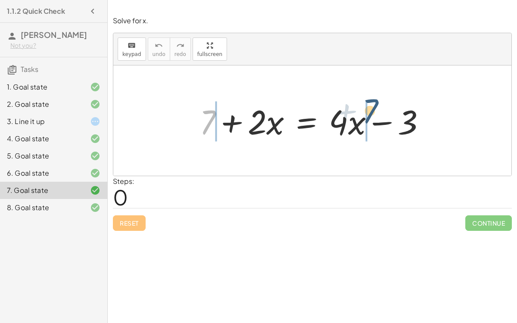
drag, startPoint x: 209, startPoint y: 118, endPoint x: 393, endPoint y: 106, distance: 184.3
click at [393, 106] on div at bounding box center [316, 121] width 242 height 44
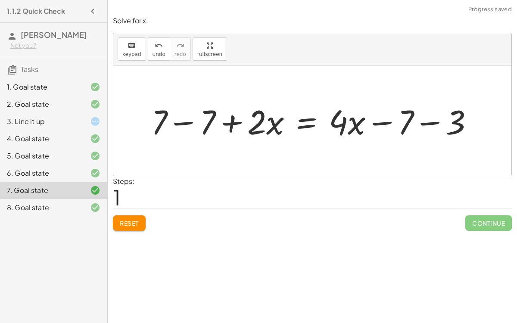
click at [421, 122] on div at bounding box center [316, 121] width 338 height 44
click at [183, 120] on div at bounding box center [296, 121] width 299 height 44
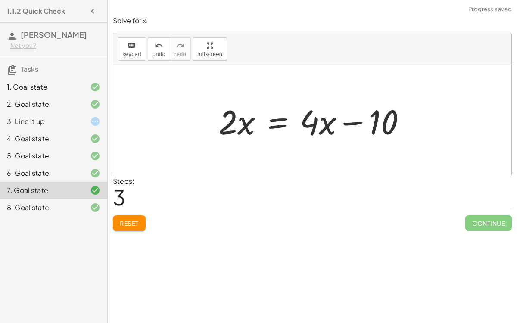
click at [278, 125] on div at bounding box center [315, 121] width 203 height 44
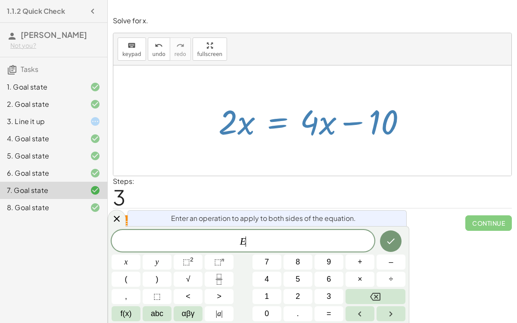
click at [278, 125] on div at bounding box center [315, 121] width 203 height 44
click at [349, 121] on div at bounding box center [315, 121] width 203 height 44
click at [329, 122] on div at bounding box center [315, 121] width 203 height 44
click at [112, 218] on icon at bounding box center [117, 219] width 10 height 10
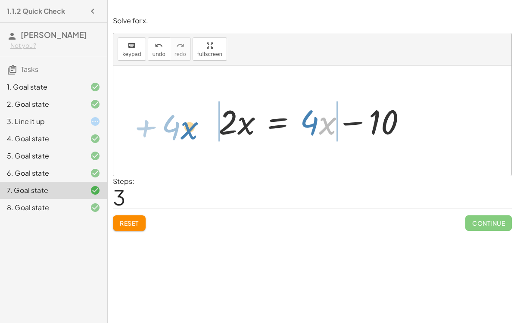
drag, startPoint x: 326, startPoint y: 124, endPoint x: 187, endPoint y: 129, distance: 138.8
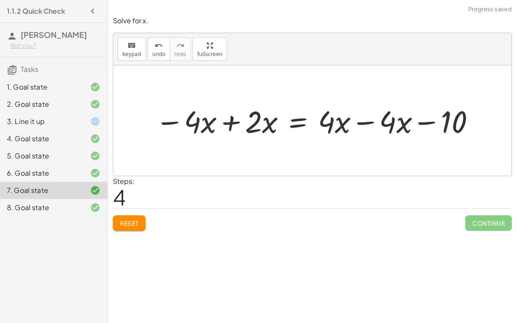
click at [224, 121] on div at bounding box center [316, 121] width 330 height 40
click at [359, 122] on div at bounding box center [356, 121] width 259 height 40
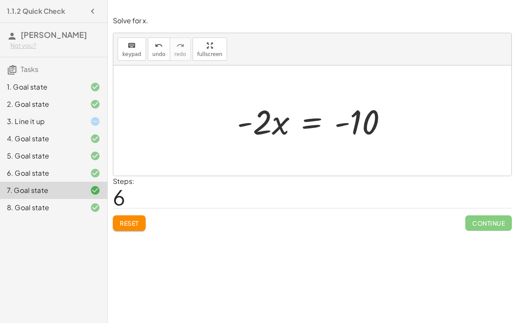
click at [306, 122] on div at bounding box center [316, 121] width 166 height 44
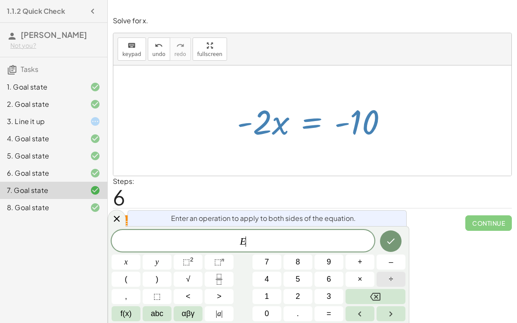
click at [388, 279] on button "÷" at bounding box center [391, 279] width 29 height 15
click at [307, 298] on button "2" at bounding box center [298, 296] width 29 height 15
click at [391, 244] on icon "Done" at bounding box center [391, 241] width 10 height 10
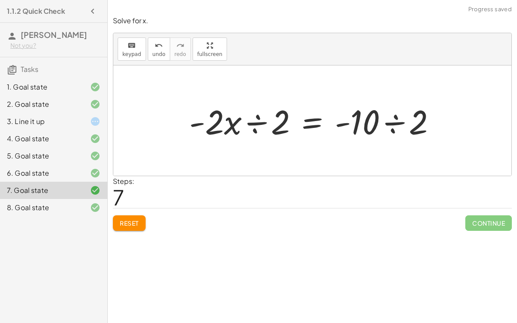
click at [258, 123] on div at bounding box center [316, 121] width 262 height 44
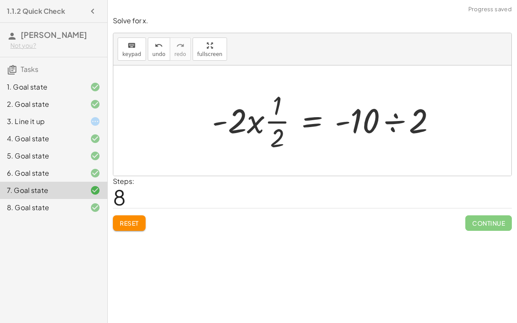
click at [391, 121] on div at bounding box center [328, 120] width 240 height 66
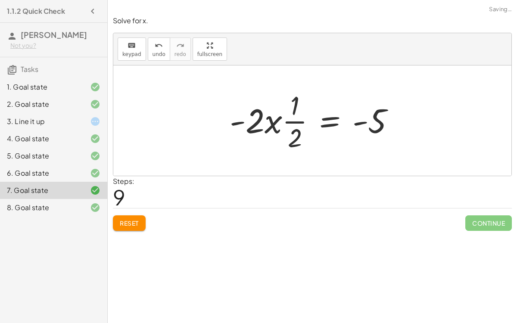
click at [294, 111] on div at bounding box center [315, 120] width 181 height 66
drag, startPoint x: 255, startPoint y: 122, endPoint x: 273, endPoint y: 117, distance: 18.5
click at [273, 117] on div at bounding box center [315, 120] width 181 height 66
click at [286, 120] on div at bounding box center [315, 120] width 181 height 66
click at [275, 121] on div at bounding box center [315, 120] width 181 height 66
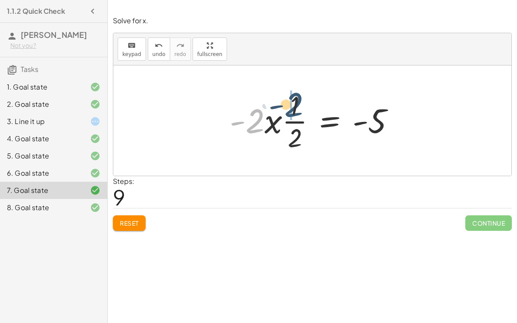
drag, startPoint x: 251, startPoint y: 120, endPoint x: 291, endPoint y: 103, distance: 43.5
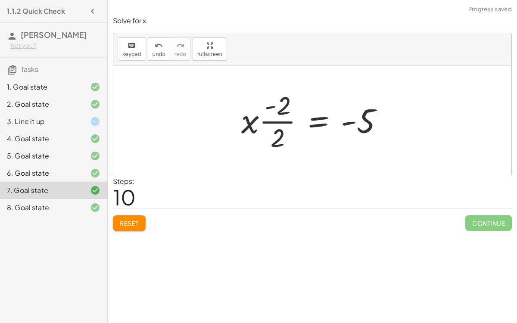
click at [274, 122] on div at bounding box center [316, 120] width 158 height 66
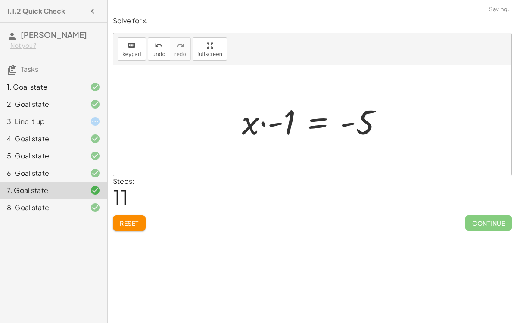
click at [265, 123] on div at bounding box center [315, 121] width 156 height 44
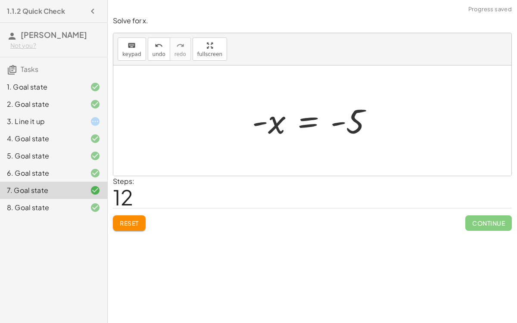
click at [311, 122] on div at bounding box center [316, 121] width 136 height 43
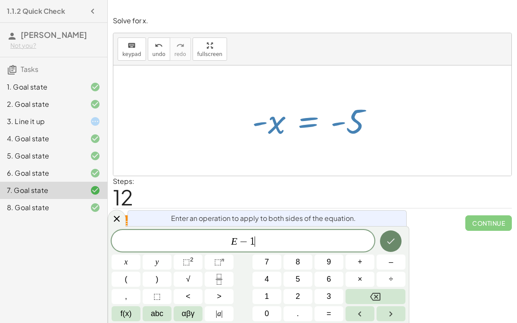
click at [398, 238] on button "Done" at bounding box center [391, 242] width 22 height 22
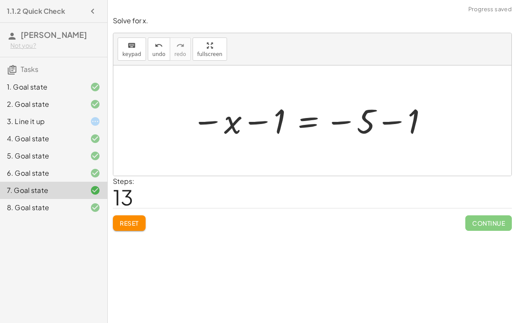
click at [259, 122] on div at bounding box center [310, 121] width 246 height 43
click at [156, 53] on span "undo" at bounding box center [159, 54] width 13 height 6
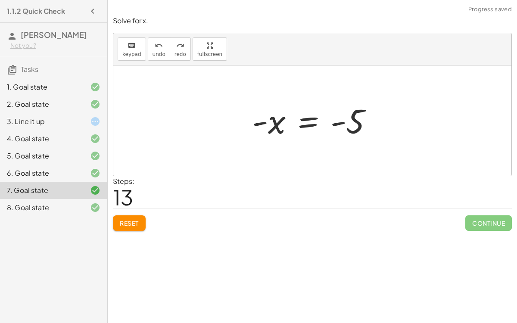
click at [299, 125] on div at bounding box center [316, 121] width 136 height 43
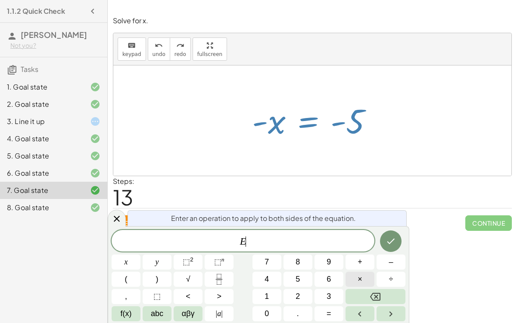
click at [357, 279] on button "×" at bounding box center [360, 279] width 29 height 15
click at [396, 265] on button "–" at bounding box center [391, 262] width 29 height 15
click at [269, 301] on button "1" at bounding box center [267, 296] width 29 height 15
click at [387, 242] on icon "Done" at bounding box center [391, 241] width 10 height 10
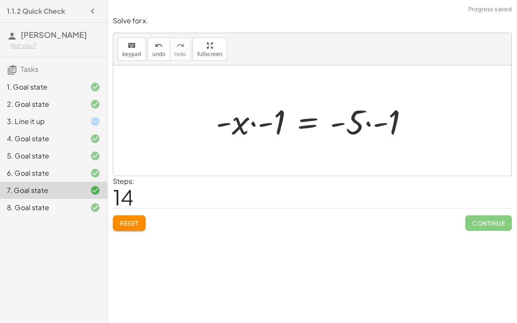
click at [252, 122] on div at bounding box center [316, 121] width 208 height 44
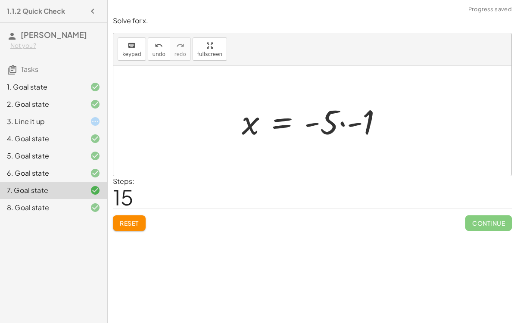
click at [341, 124] on div at bounding box center [315, 121] width 156 height 44
